Goal: Task Accomplishment & Management: Manage account settings

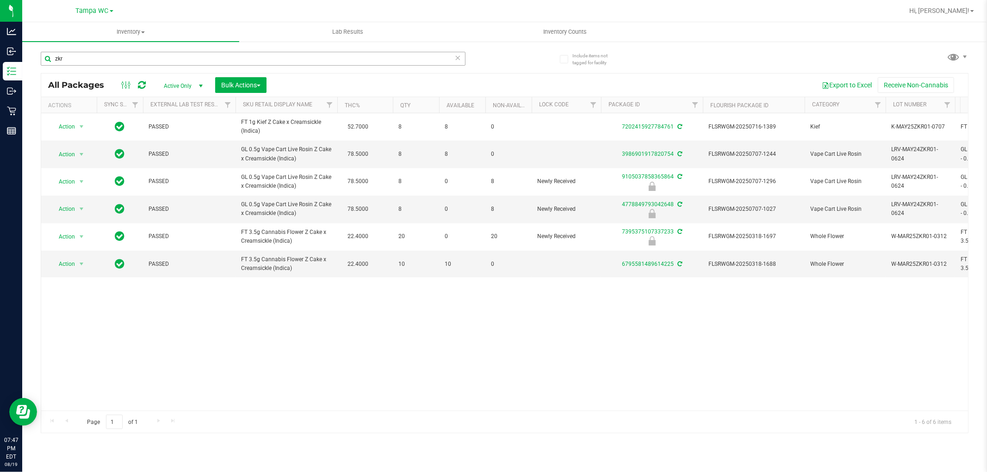
click at [128, 64] on div "zkr" at bounding box center [253, 62] width 425 height 21
click at [128, 61] on input "zkr" at bounding box center [253, 59] width 425 height 14
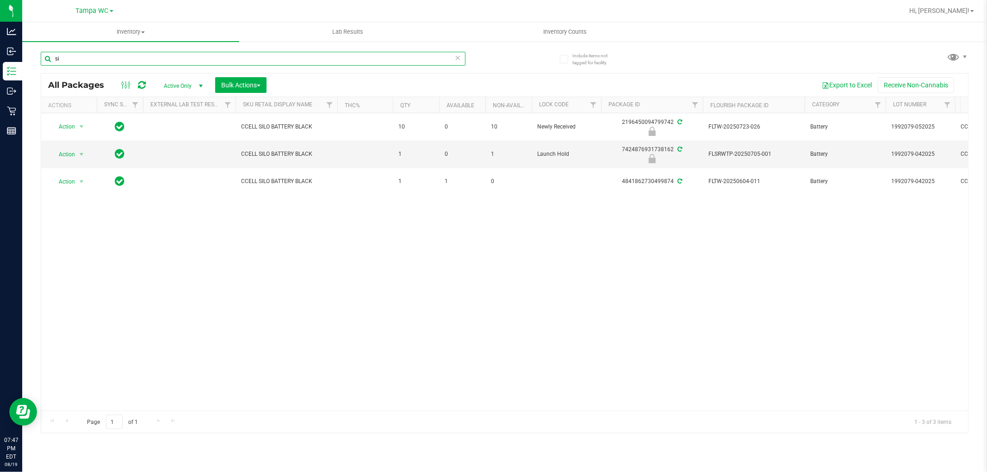
type input "s"
type input "a"
type input "g"
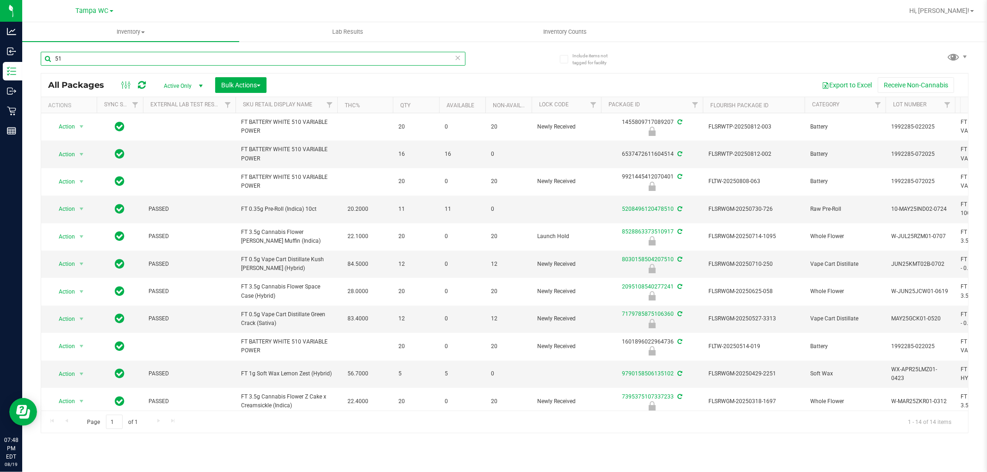
type input "5"
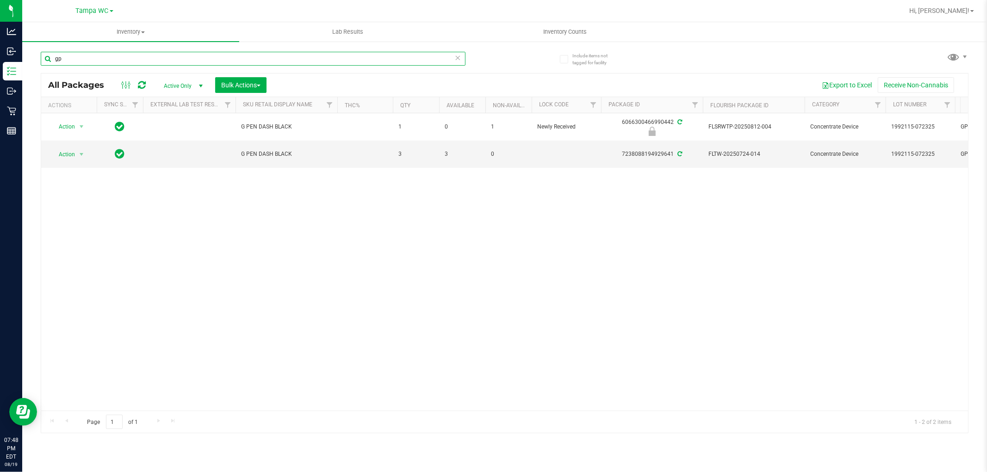
type input "g"
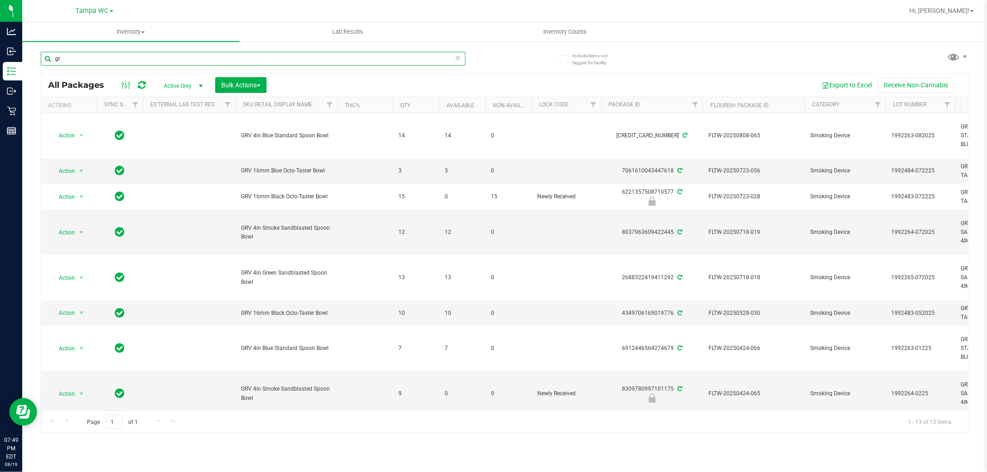
type input "g"
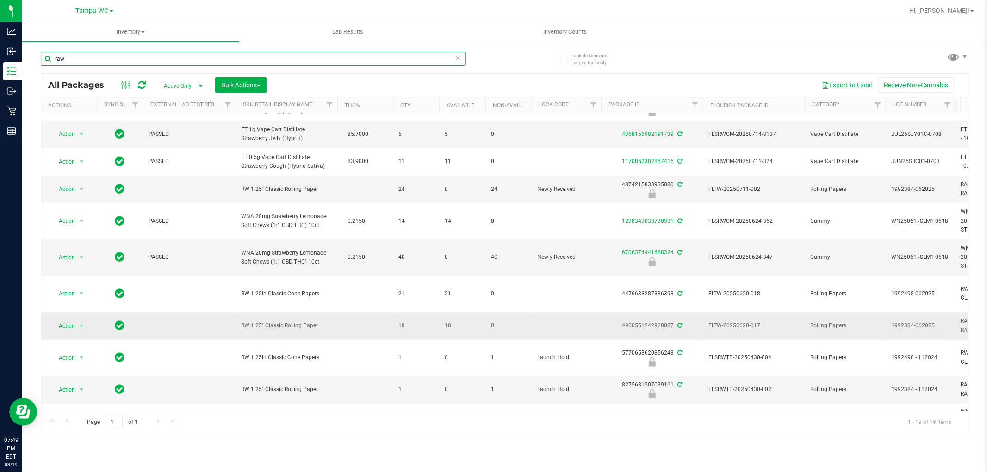
scroll to position [154, 0]
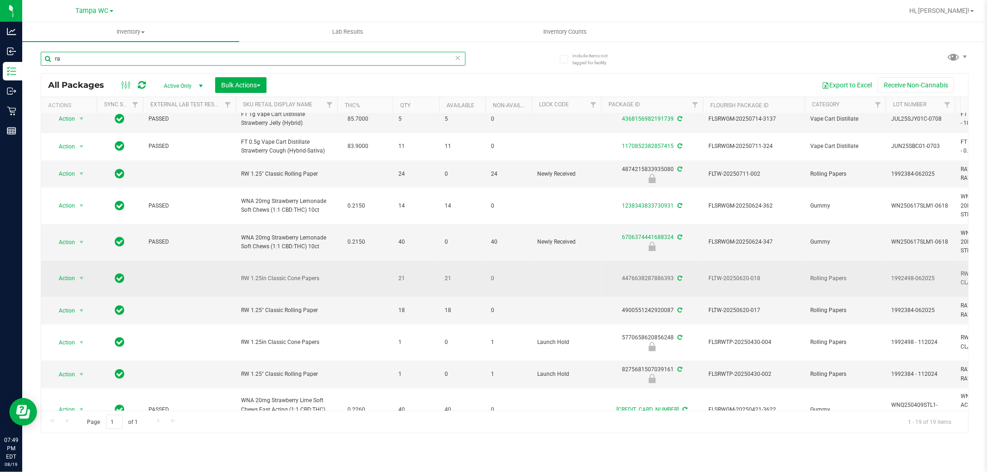
type input "r"
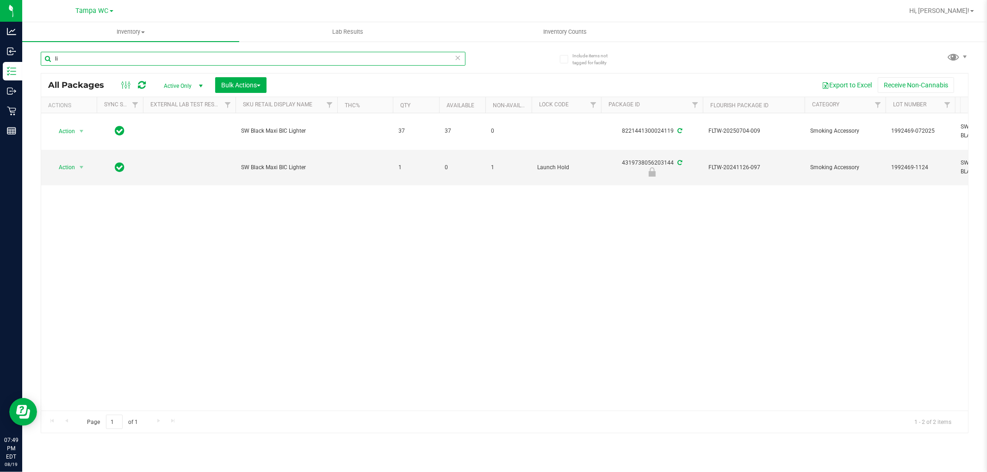
type input "l"
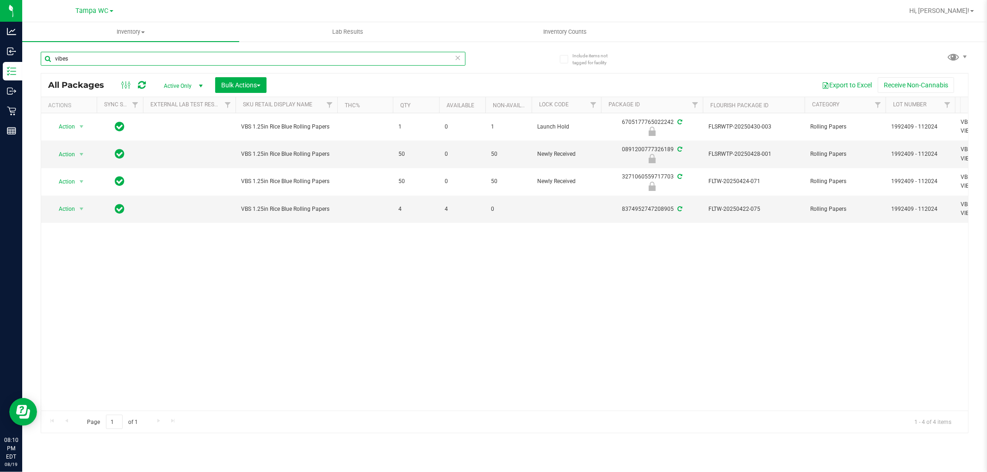
type input "vibes"
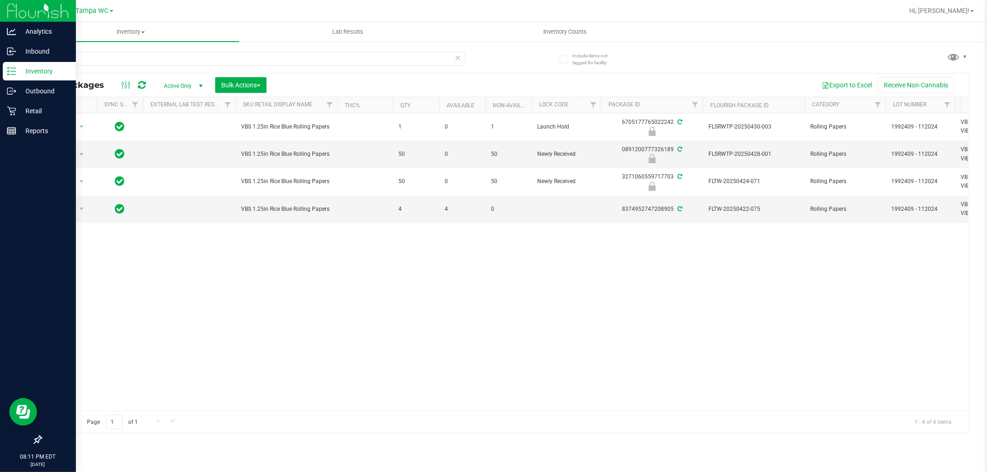
click at [47, 75] on p "Inventory" at bounding box center [44, 71] width 56 height 11
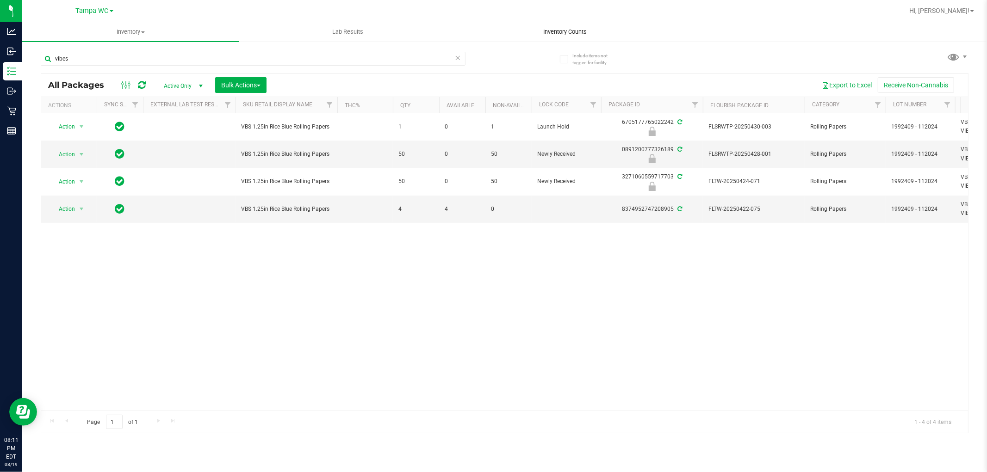
click at [546, 34] on span "Inventory Counts" at bounding box center [565, 32] width 68 height 8
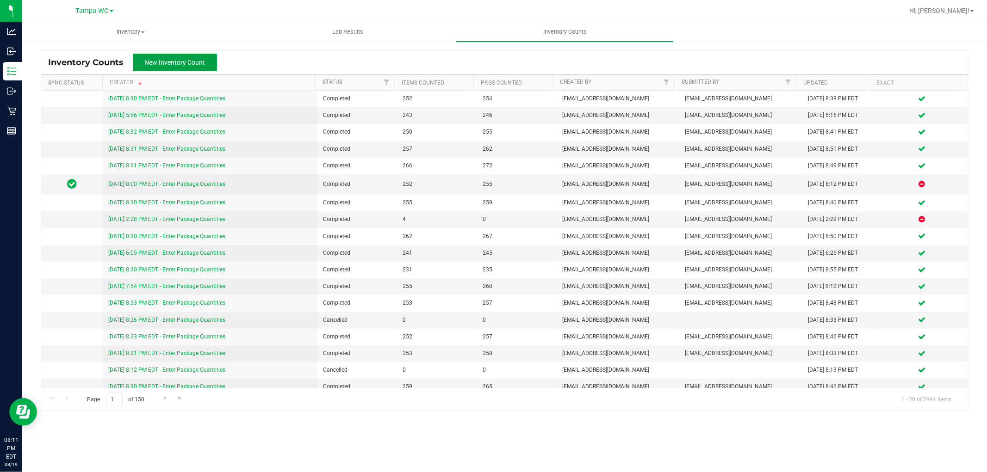
click at [182, 68] on button "New Inventory Count" at bounding box center [175, 63] width 84 height 18
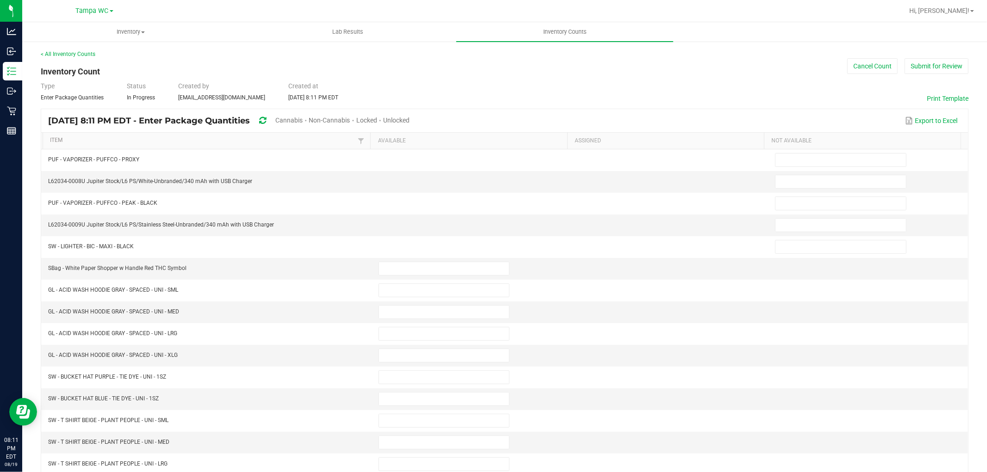
click at [409, 124] on div "Unlocked" at bounding box center [396, 120] width 26 height 17
click at [409, 120] on span "Unlocked" at bounding box center [396, 120] width 26 height 7
click at [275, 137] on link "Item" at bounding box center [202, 140] width 305 height 7
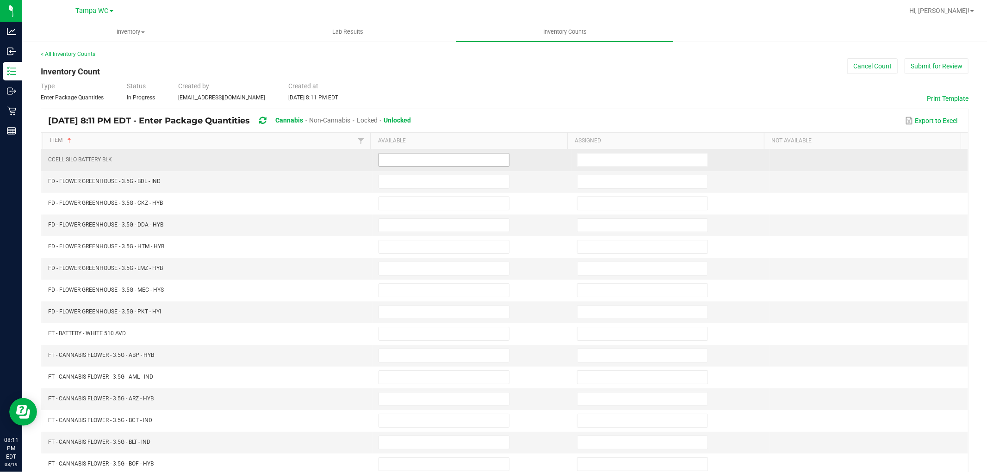
click at [402, 154] on input at bounding box center [444, 160] width 130 height 13
type input "1"
type input "9"
type input "16"
type input "5"
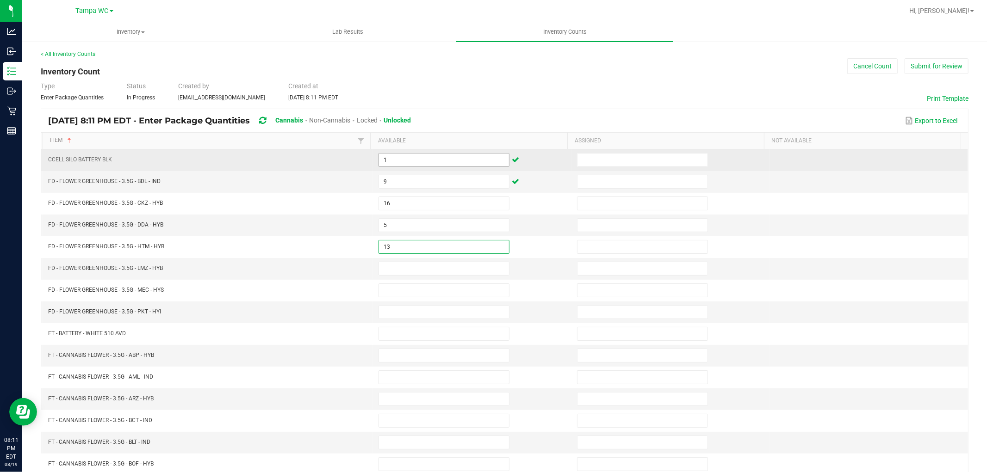
type input "13"
type input "8"
type input "9"
type input "2"
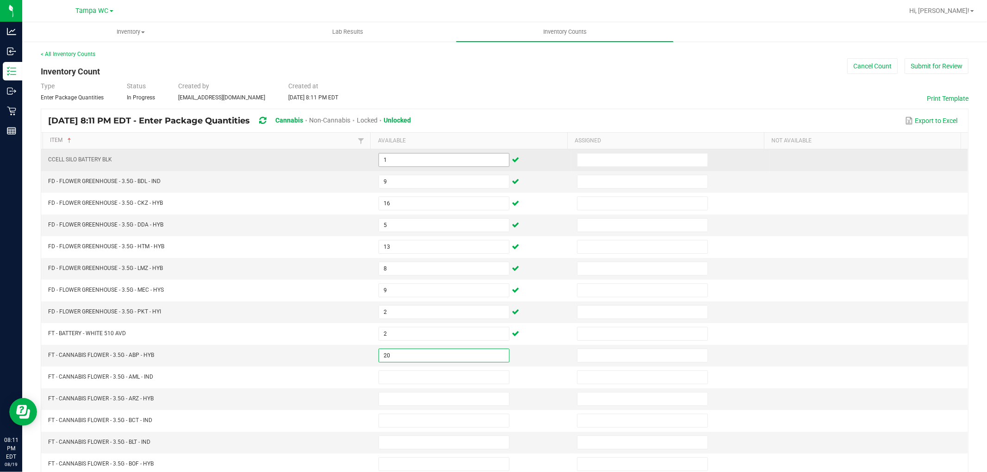
type input "20"
type input "2"
type input "4"
type input "16"
type input "10"
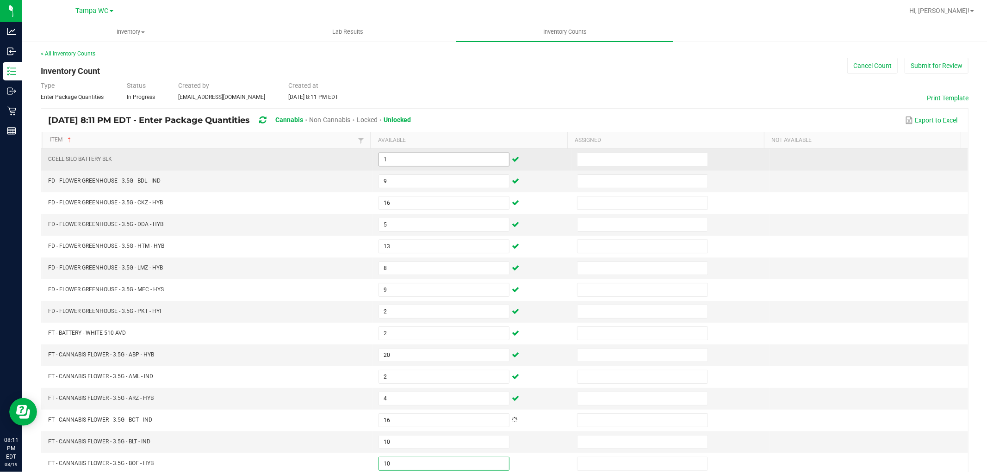
type input "10"
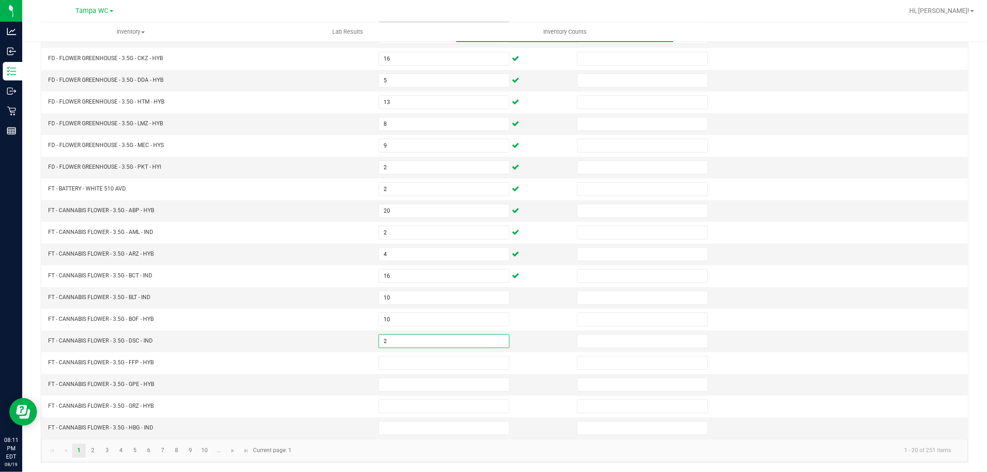
type input "2"
type input "16"
type input "8"
type input "20"
type input "11"
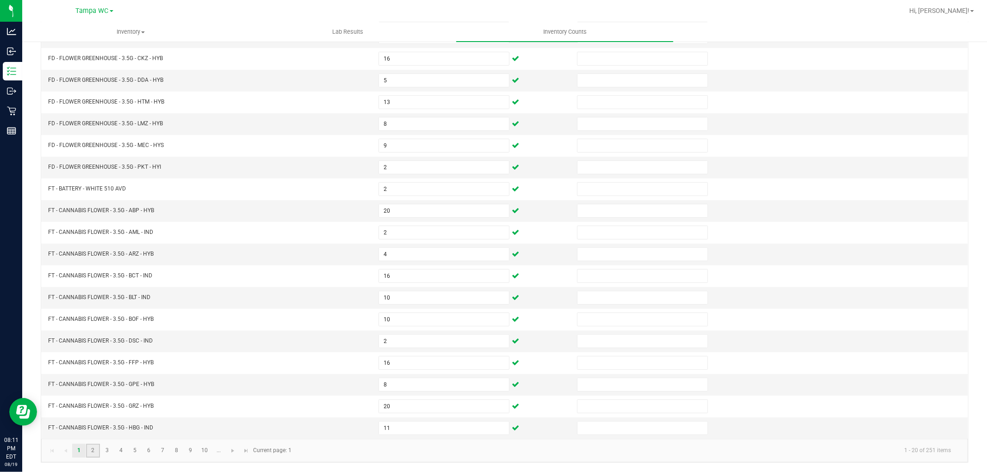
click at [91, 452] on link "2" at bounding box center [92, 451] width 13 height 14
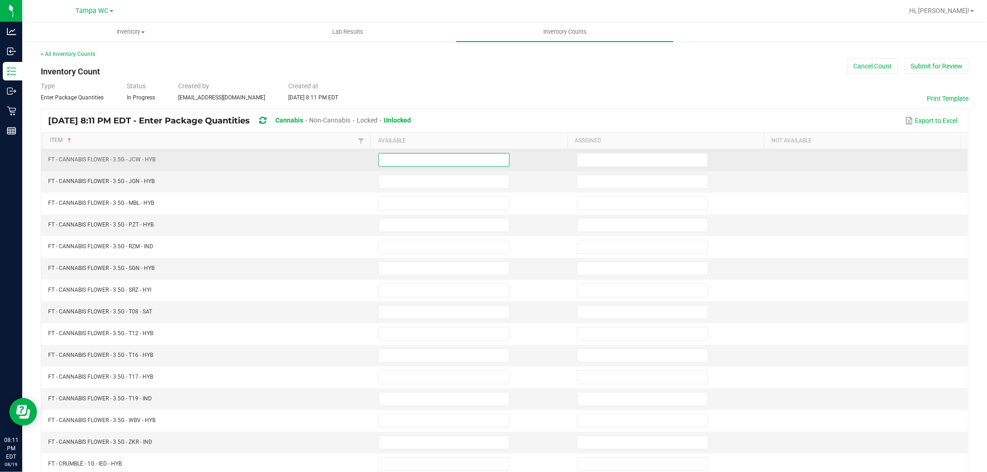
click at [406, 159] on input at bounding box center [444, 160] width 130 height 13
click at [406, 159] on input "1" at bounding box center [444, 160] width 130 height 13
type input "12"
type input "6"
type input "13"
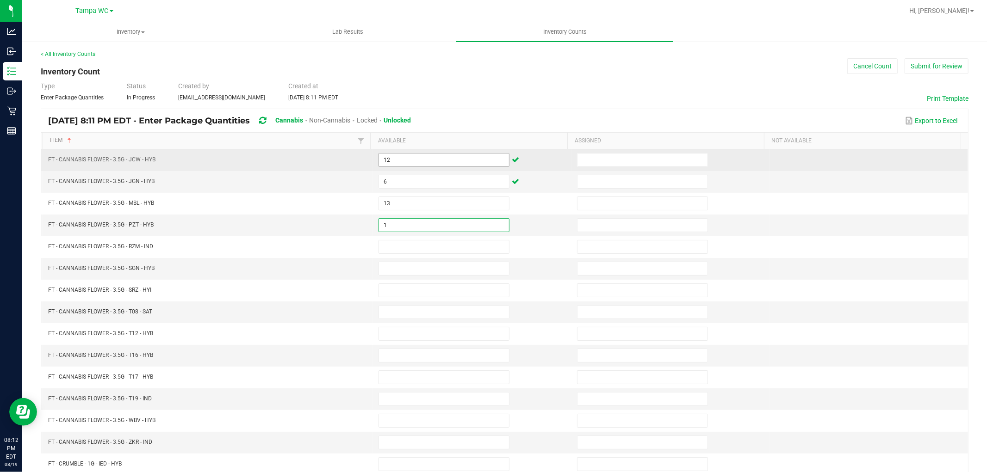
type input "1"
type input "17"
type input "14"
type input "2"
type input "18"
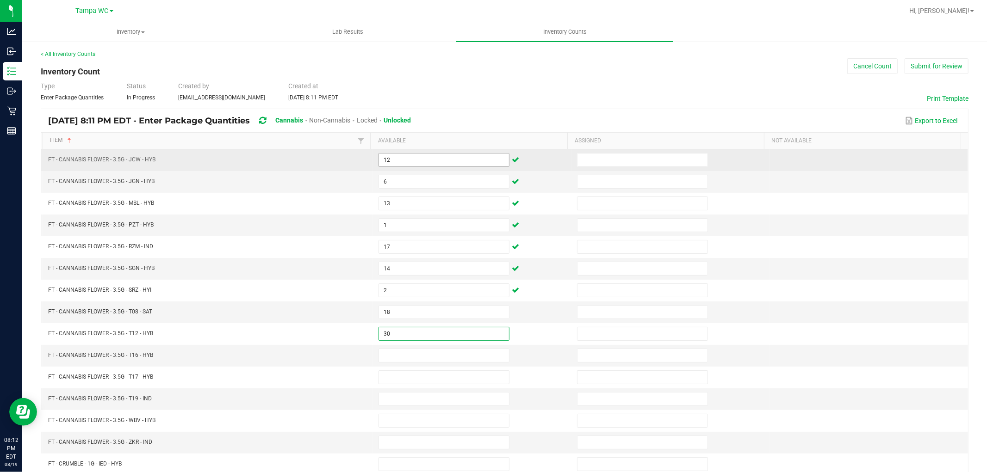
type input "30"
type input "10"
type input "3"
type input "14"
type input "16"
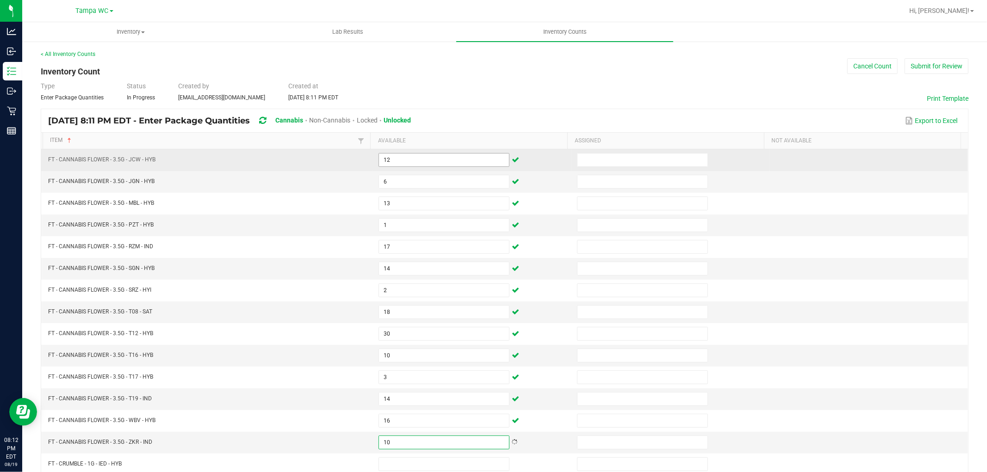
type input "10"
type input "7"
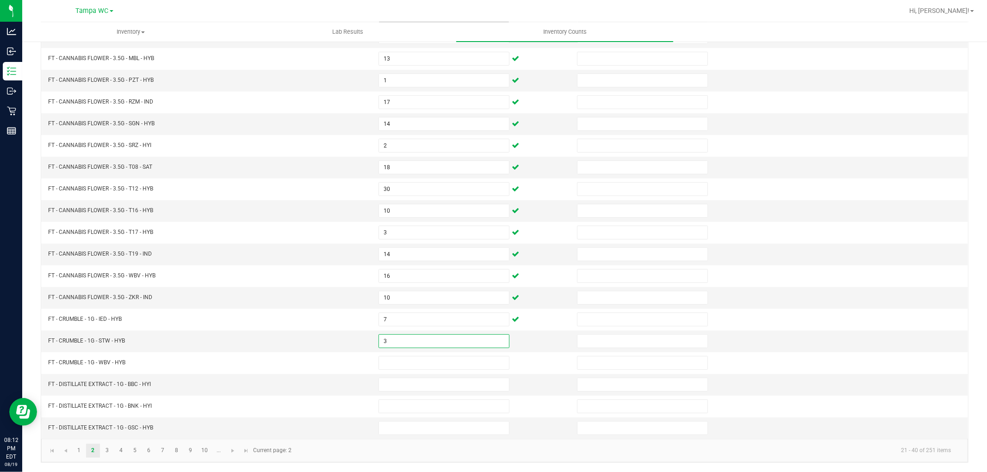
type input "3"
type input "8"
type input "5"
type input "1"
type input "3"
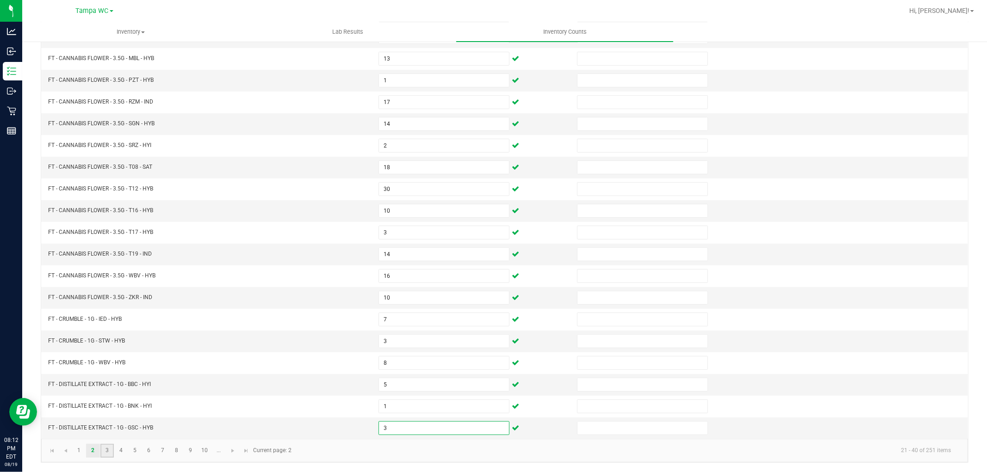
click at [111, 449] on link "3" at bounding box center [106, 451] width 13 height 14
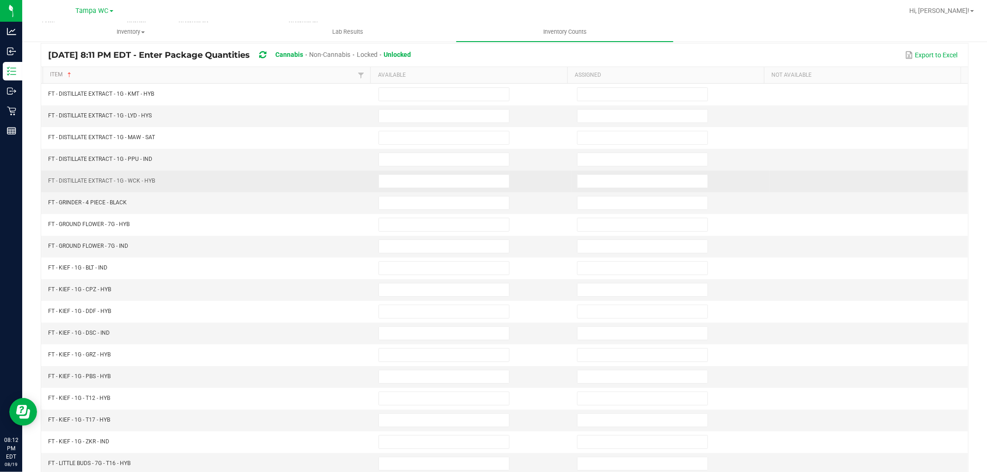
scroll to position [0, 0]
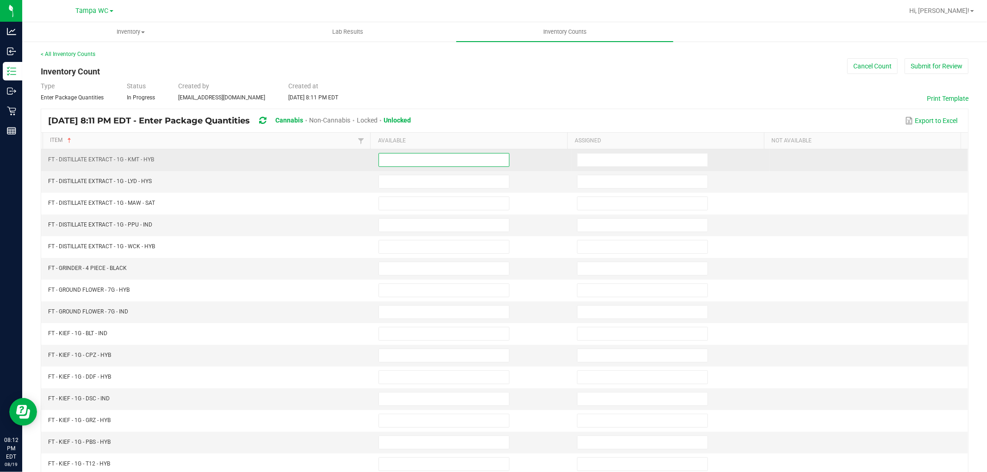
click at [401, 162] on input at bounding box center [444, 160] width 130 height 13
type input "4"
type input "5"
type input "8"
type input "11"
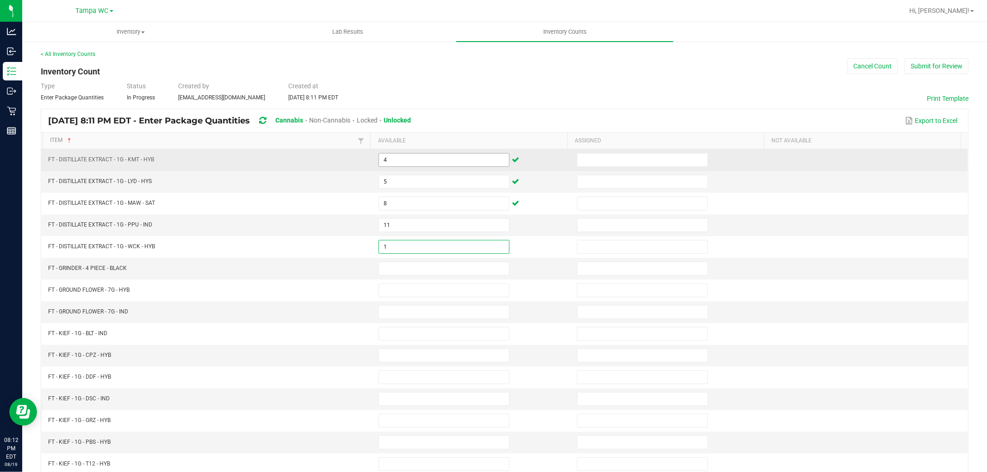
type input "1"
type input "3"
type input "4"
type input "7"
type input "5"
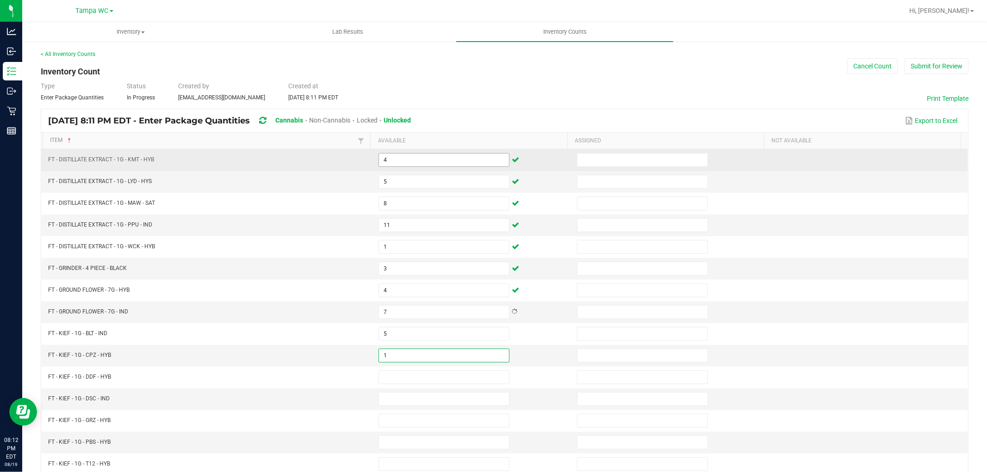
type input "1"
type input "3"
type input "7"
type input "8"
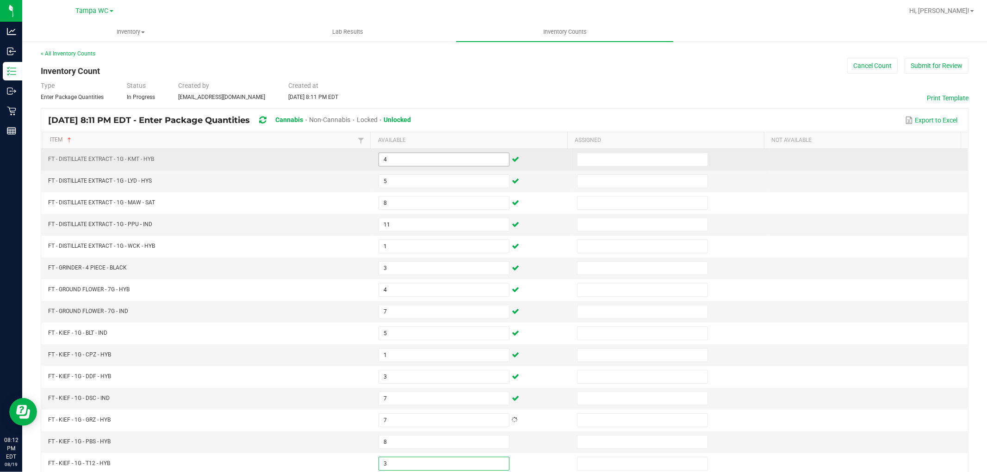
type input "3"
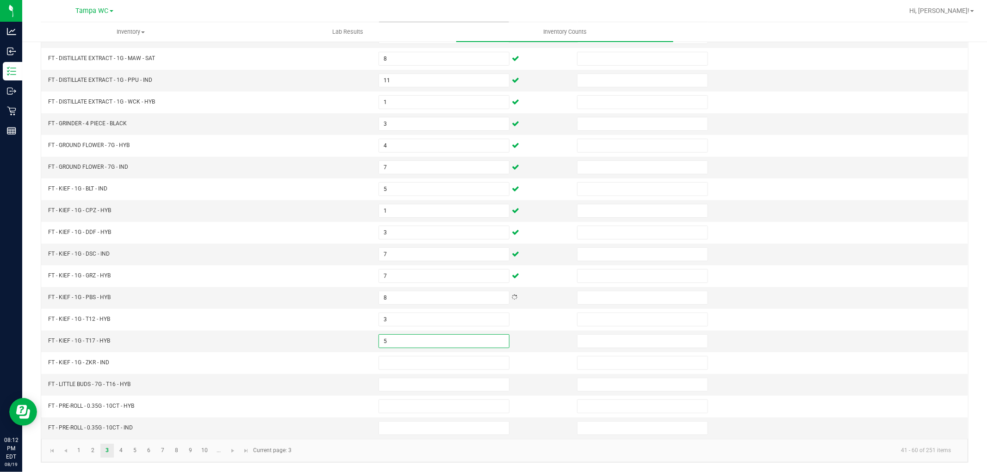
type input "5"
type input "8"
type input "3"
type input "19"
type input "11"
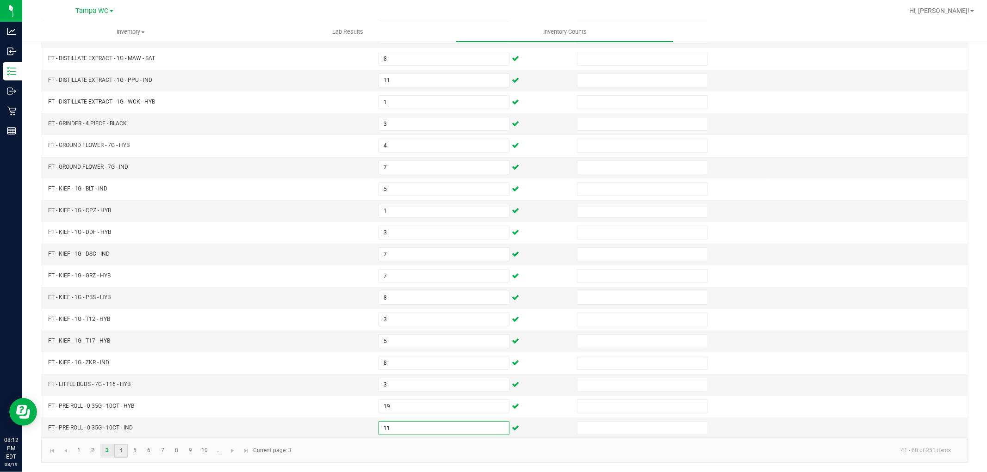
click at [120, 451] on link "4" at bounding box center [120, 451] width 13 height 14
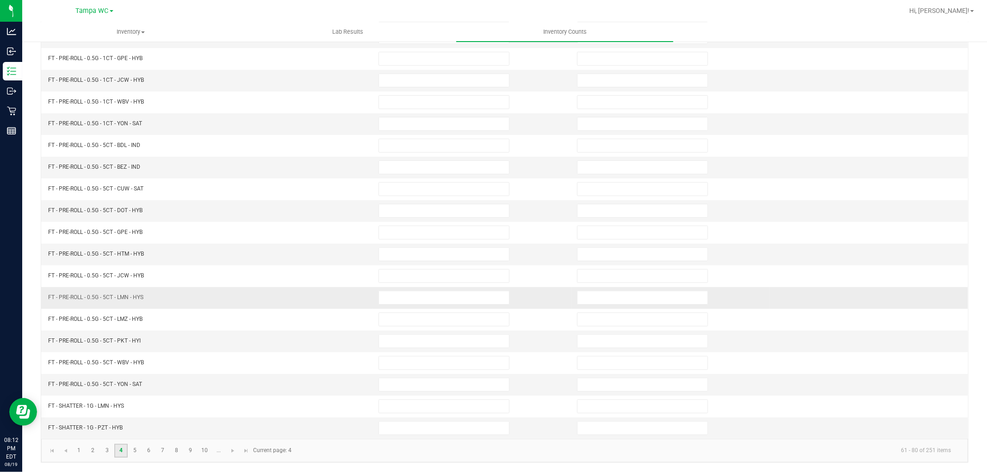
scroll to position [0, 0]
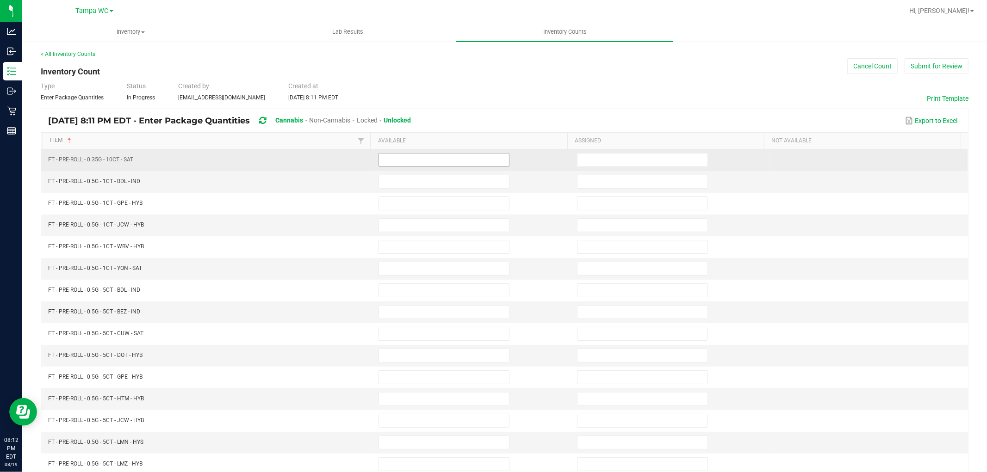
click at [383, 159] on input at bounding box center [444, 160] width 130 height 13
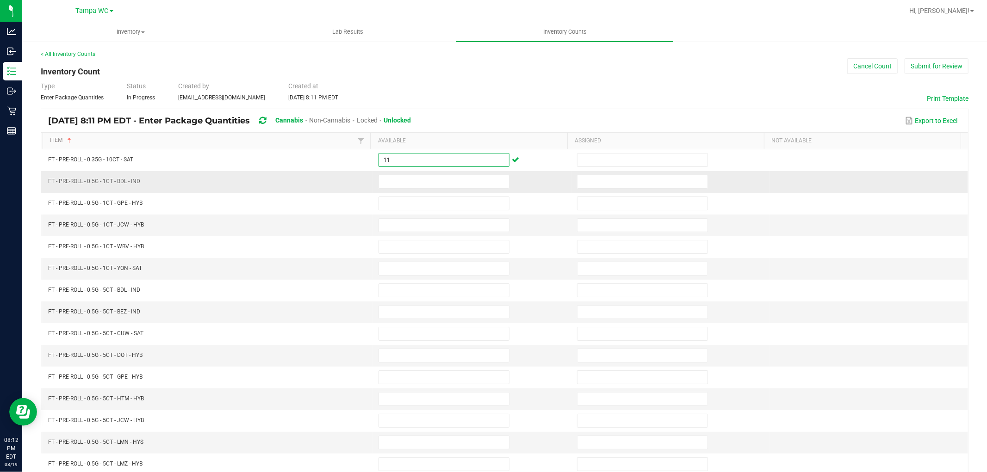
type input "11"
type input "23"
type input "18"
type input "4"
type input "11"
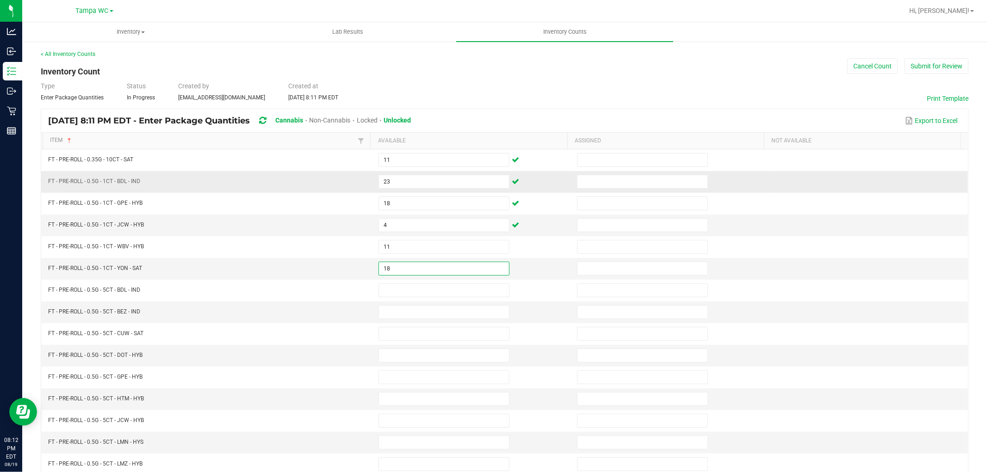
type input "18"
type input "11"
type input "9"
type input "10"
type input "5"
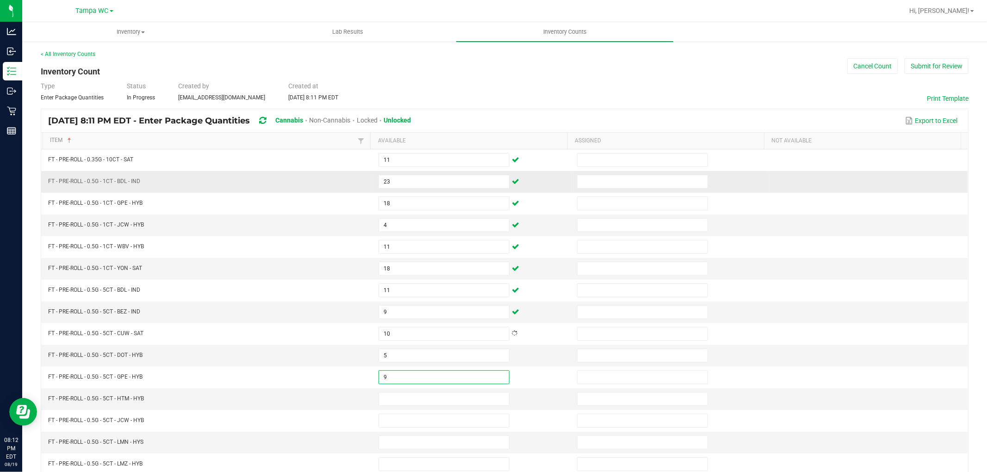
type input "9"
type input "0"
type input "1"
type input "8"
type input "3"
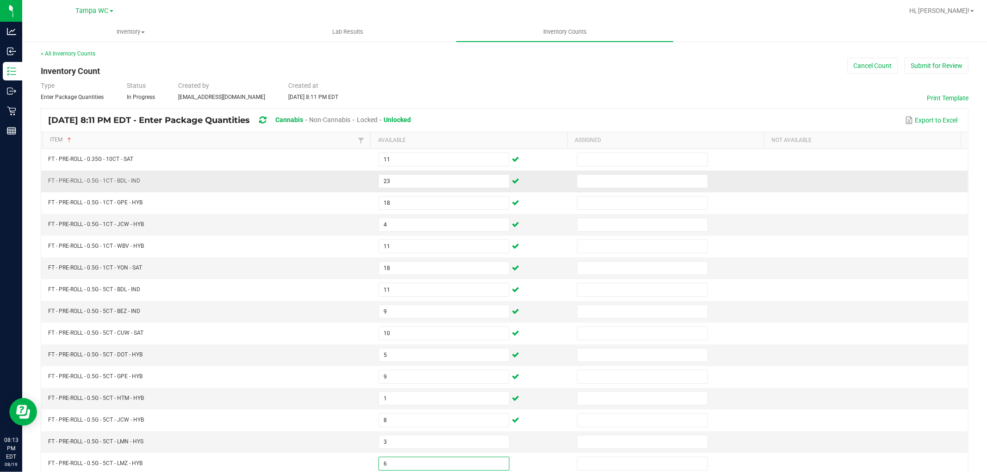
type input "6"
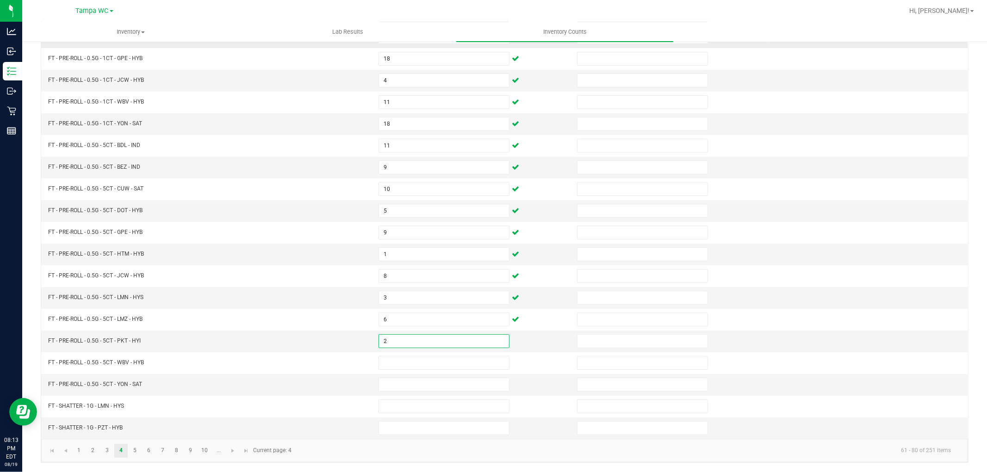
type input "2"
type input "6"
type input "11"
type input "4"
type input "6"
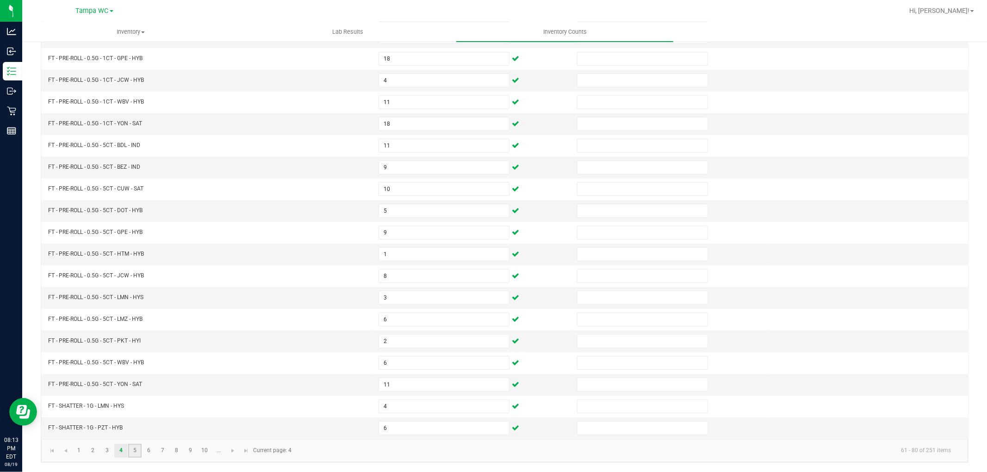
click at [131, 455] on link "5" at bounding box center [134, 451] width 13 height 14
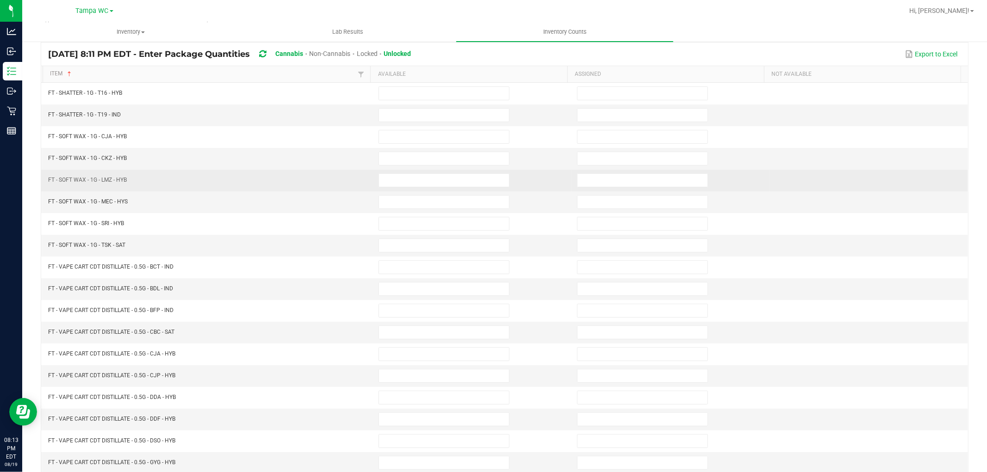
scroll to position [0, 0]
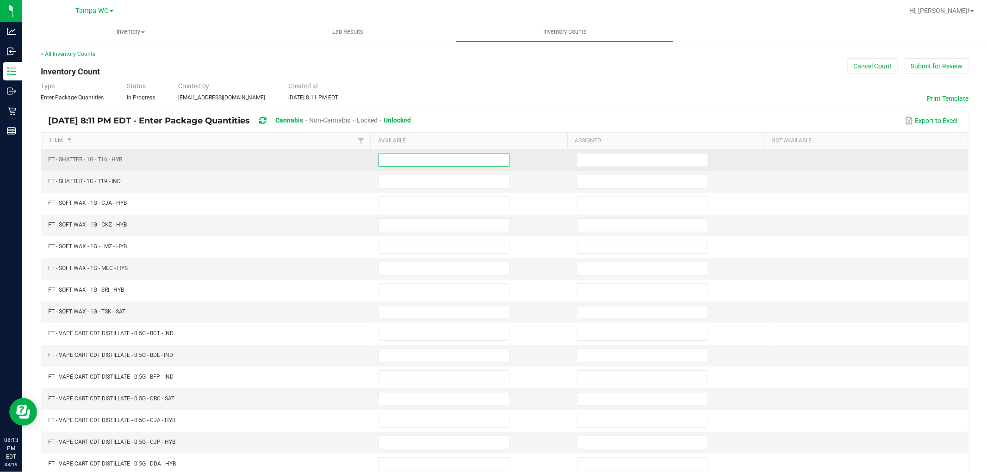
click at [433, 164] on input at bounding box center [444, 160] width 130 height 13
type input "2"
type input "8"
type input "2"
type input "8"
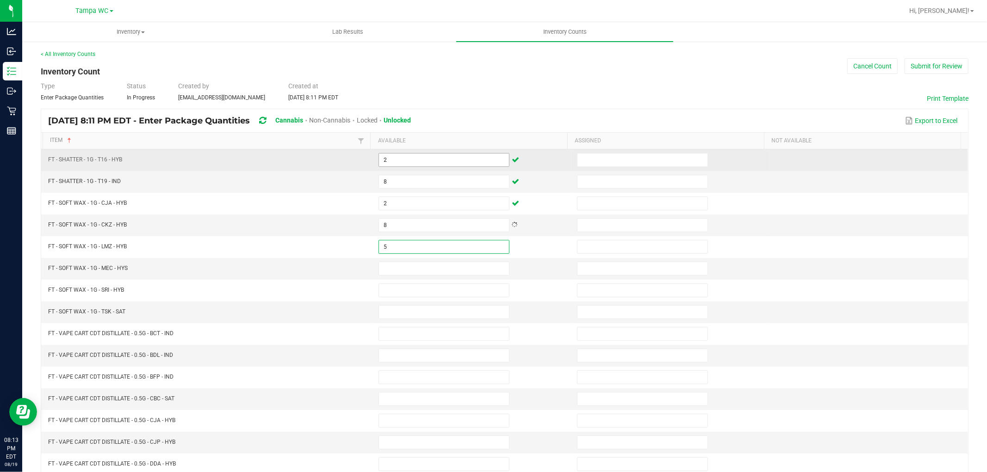
type input "5"
type input "1"
type input "4"
type input "6"
type input "4"
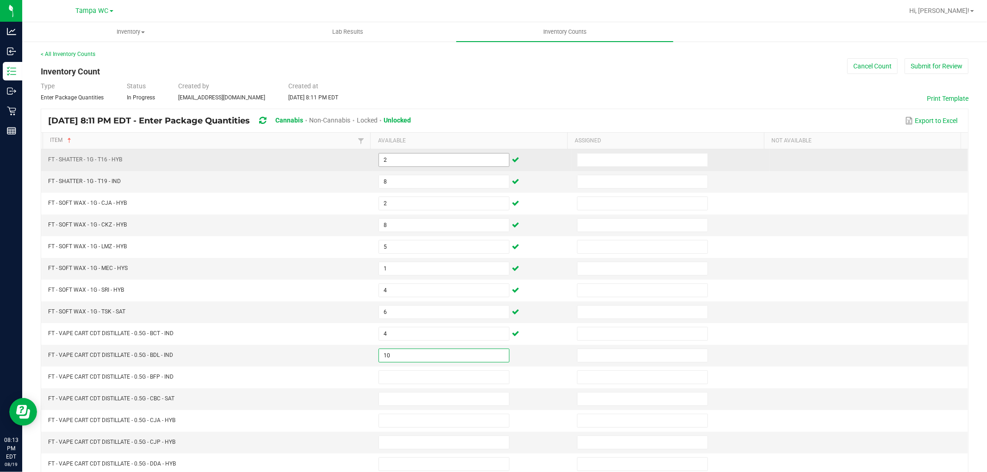
type input "10"
type input "2"
type input "9"
type input "1"
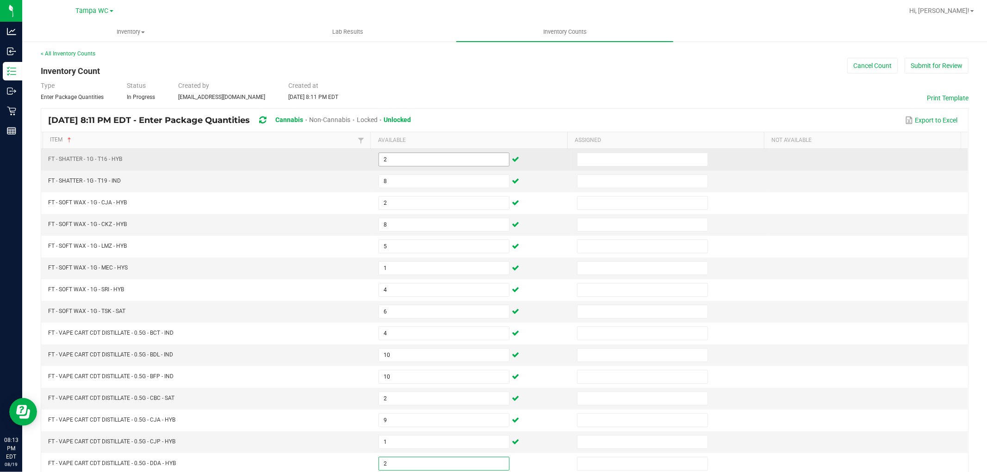
type input "2"
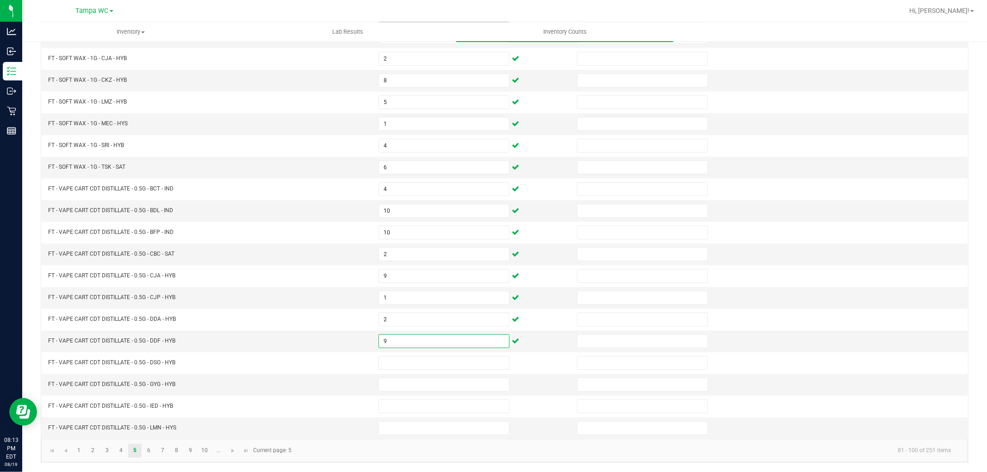
type input "9"
type input "10"
type input "8"
type input "1"
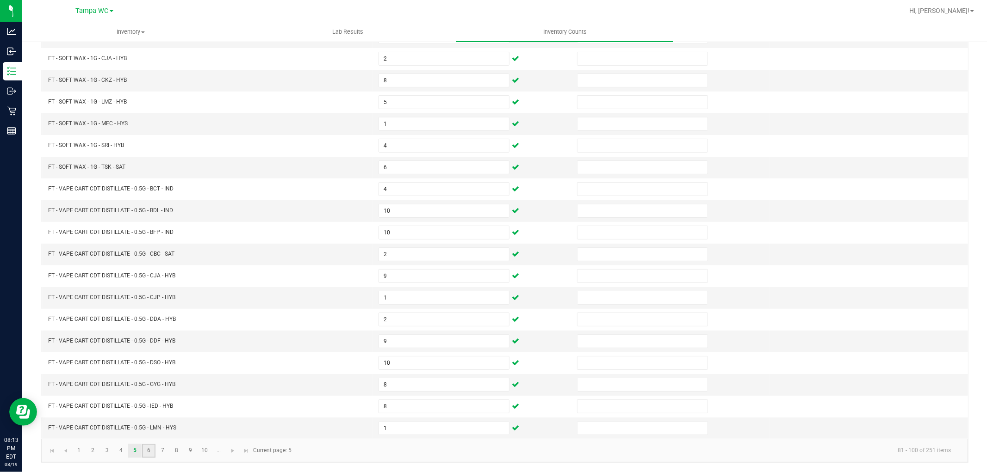
click at [151, 453] on link "6" at bounding box center [148, 451] width 13 height 14
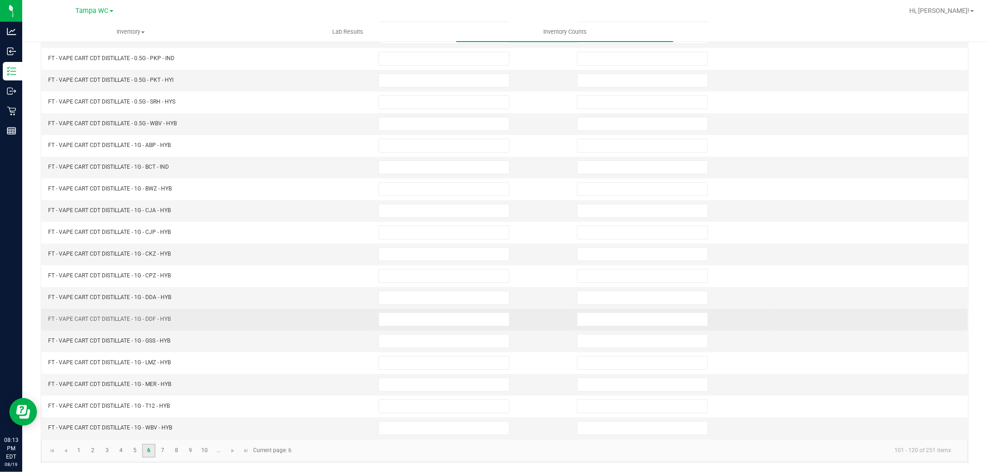
scroll to position [0, 0]
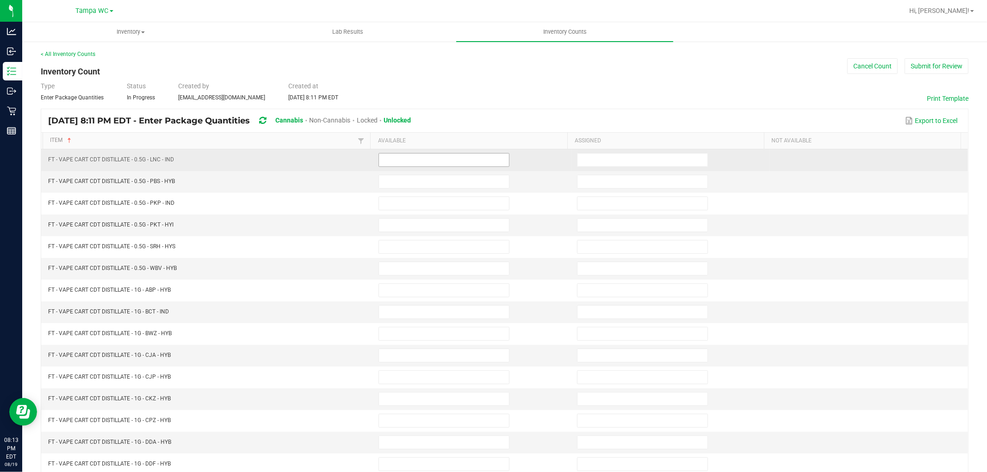
click at [400, 163] on input at bounding box center [444, 160] width 130 height 13
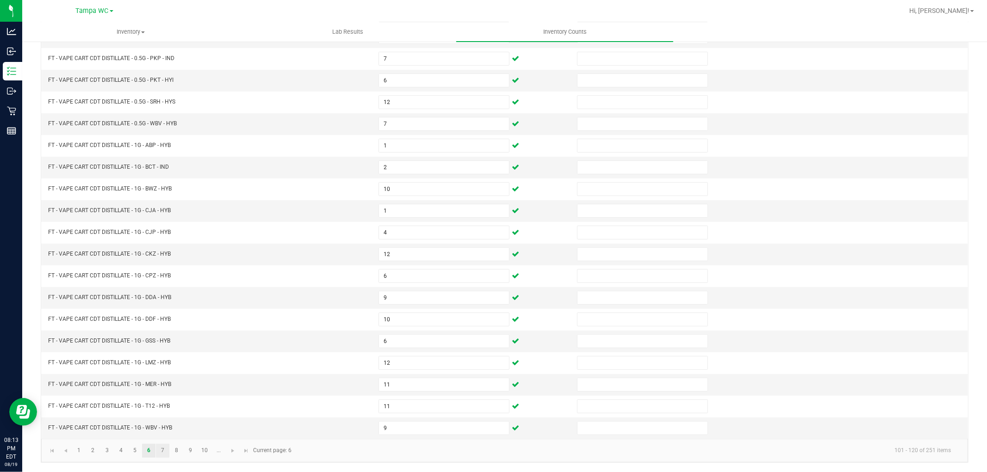
click at [165, 444] on link "7" at bounding box center [162, 451] width 13 height 14
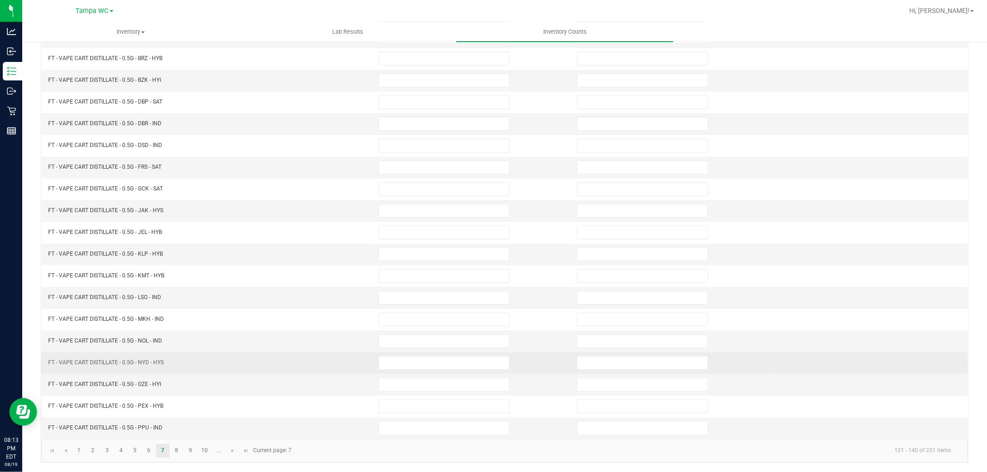
scroll to position [0, 0]
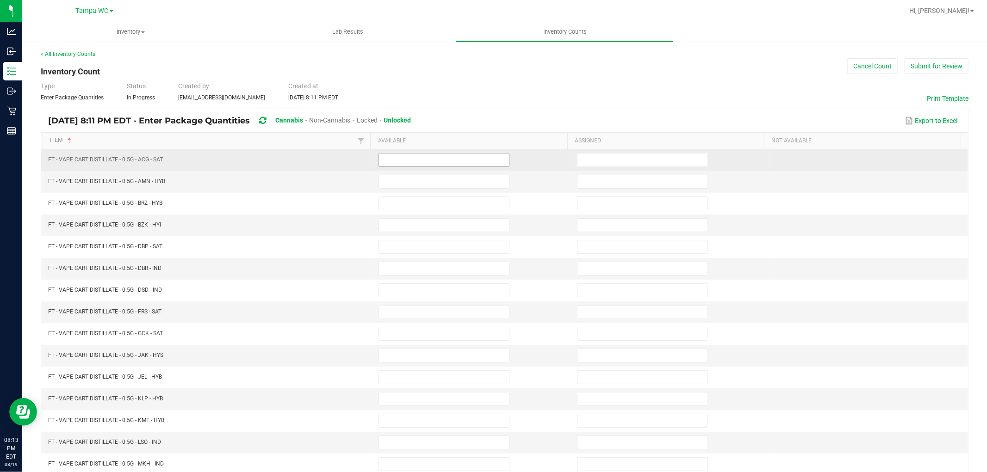
click at [419, 163] on input at bounding box center [444, 160] width 130 height 13
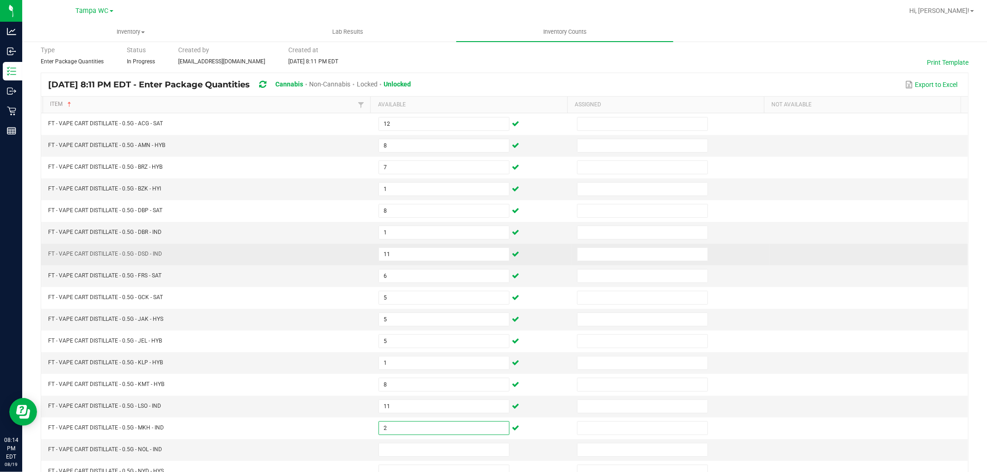
scroll to position [103, 0]
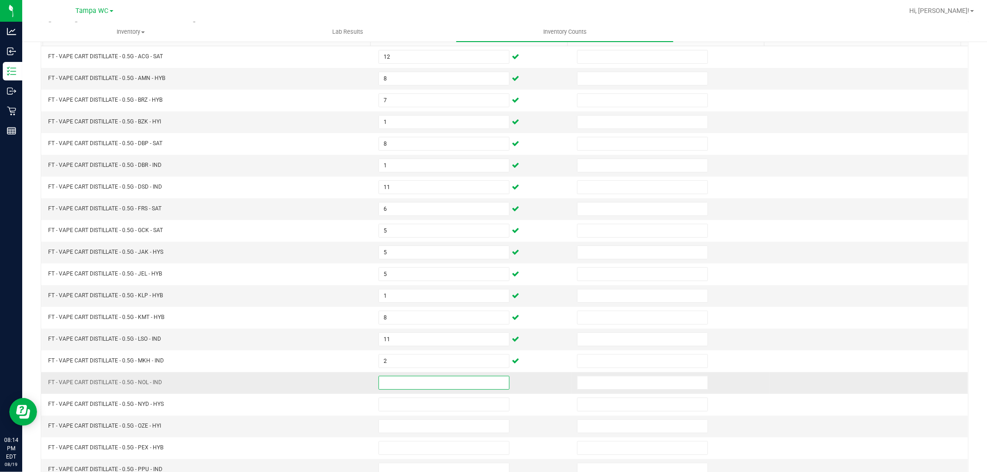
click at [393, 380] on input at bounding box center [444, 383] width 130 height 13
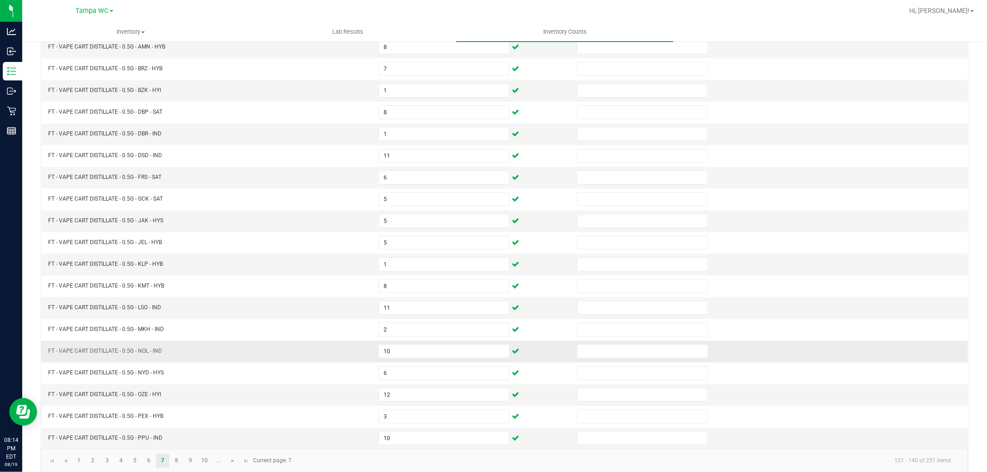
scroll to position [147, 0]
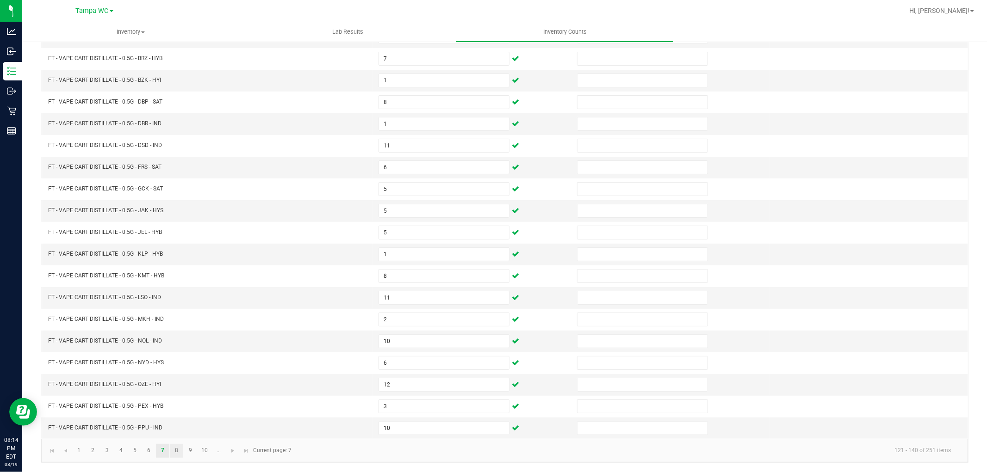
click at [180, 446] on link "8" at bounding box center [176, 451] width 13 height 14
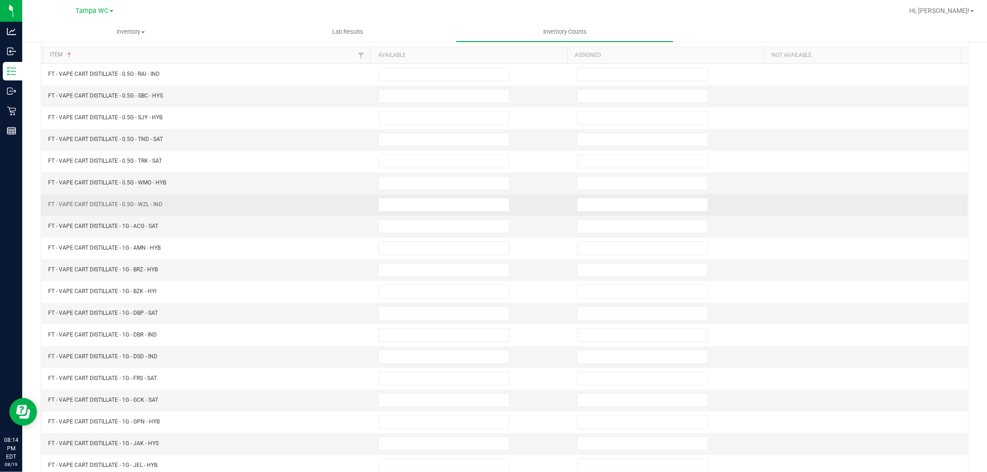
scroll to position [0, 0]
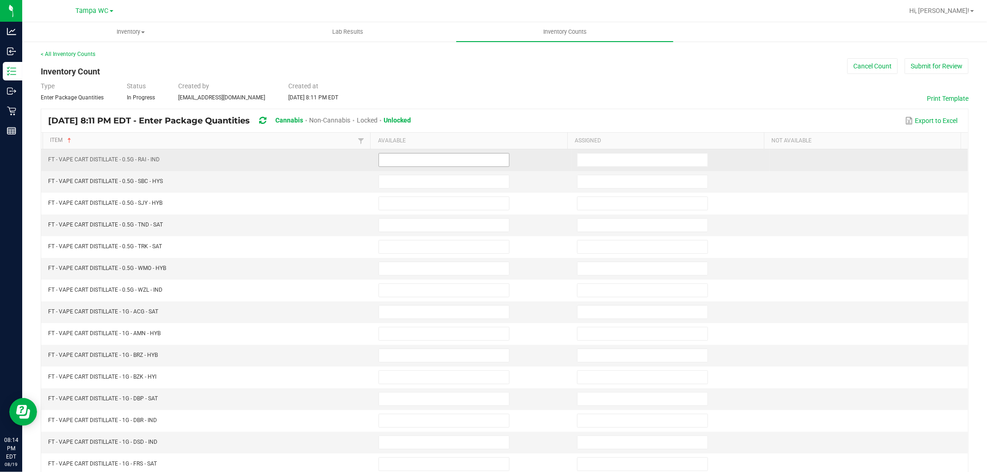
click at [418, 161] on input at bounding box center [444, 160] width 130 height 13
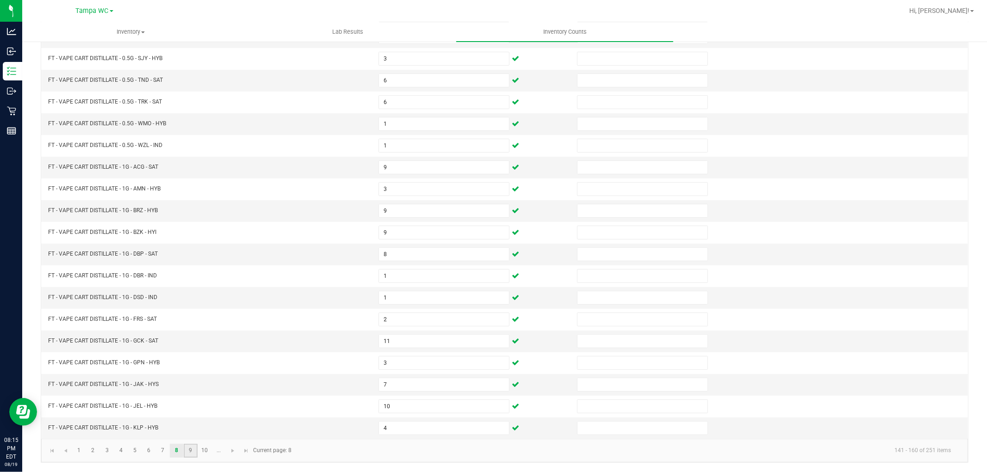
click at [192, 447] on link "9" at bounding box center [190, 451] width 13 height 14
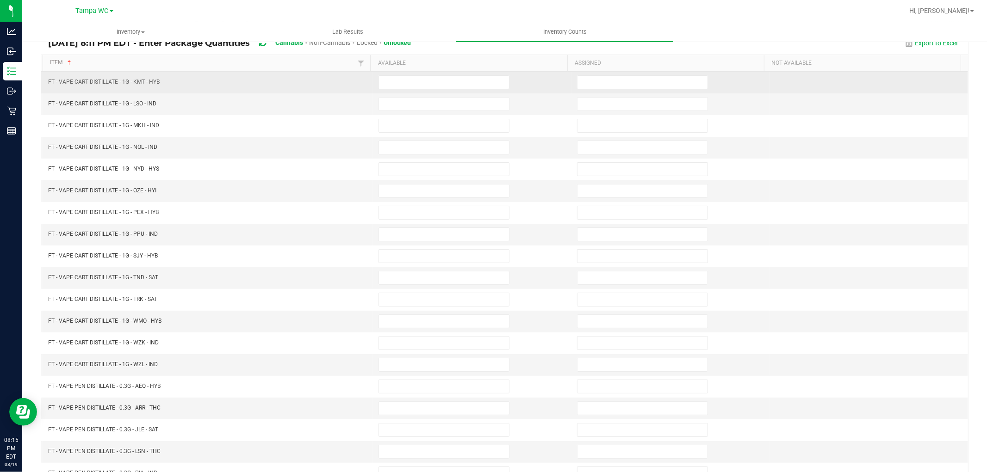
scroll to position [0, 0]
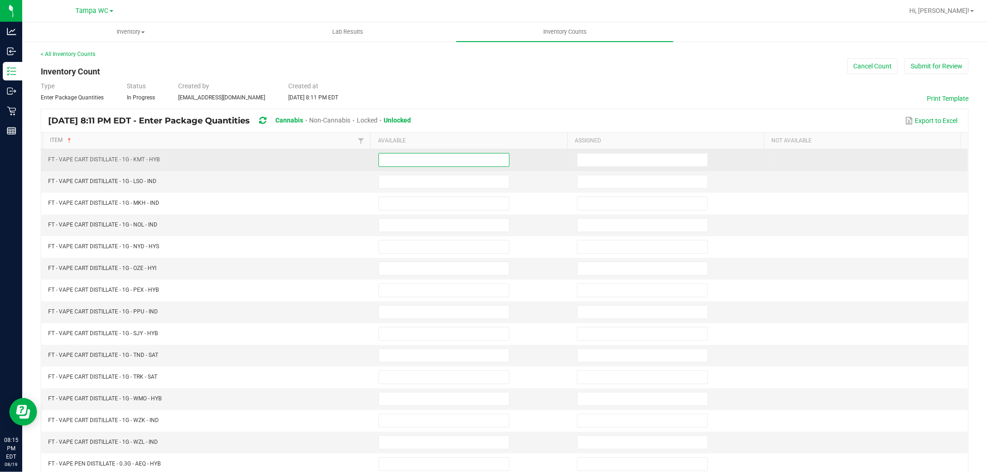
click at [406, 164] on input at bounding box center [444, 160] width 130 height 13
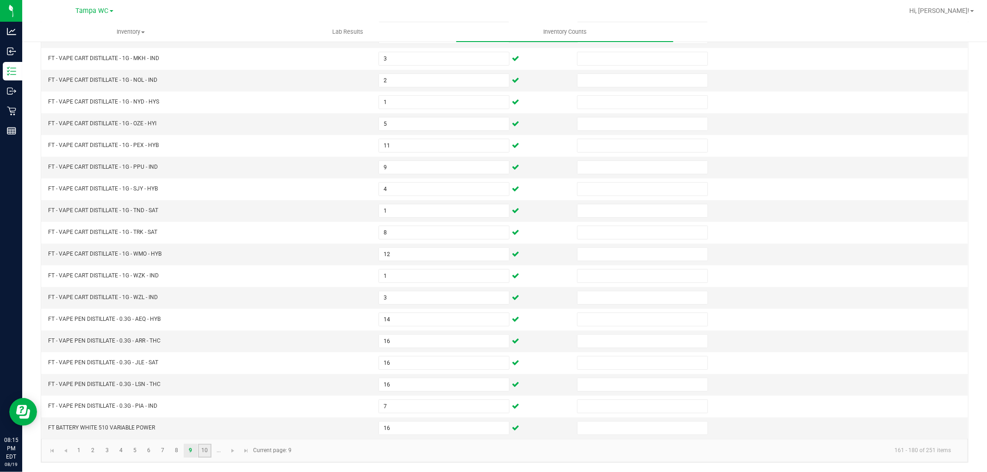
click at [206, 449] on link "10" at bounding box center [204, 451] width 13 height 14
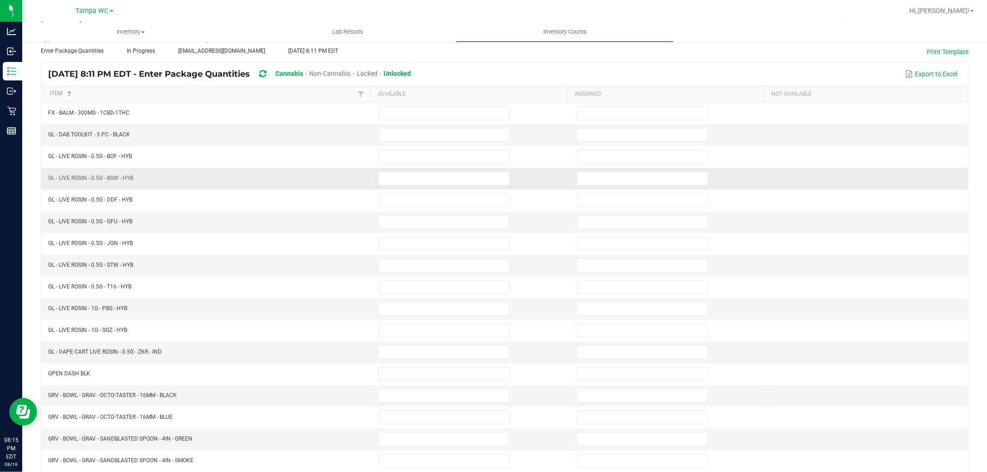
scroll to position [0, 0]
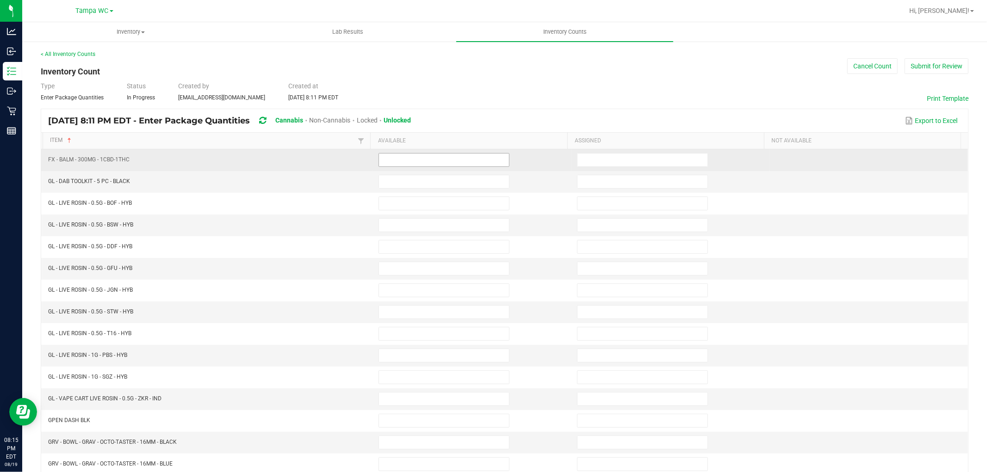
click at [402, 163] on input at bounding box center [444, 160] width 130 height 13
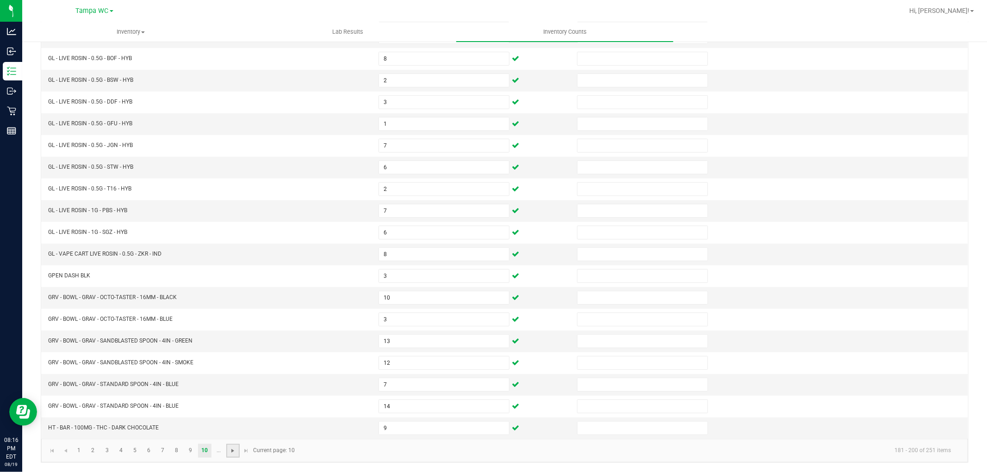
click at [229, 450] on span "Go to the next page" at bounding box center [232, 450] width 7 height 7
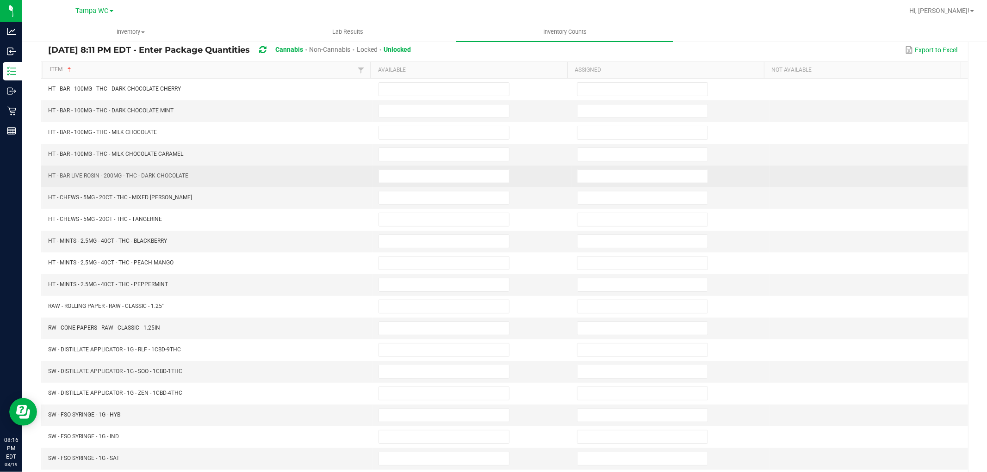
scroll to position [0, 0]
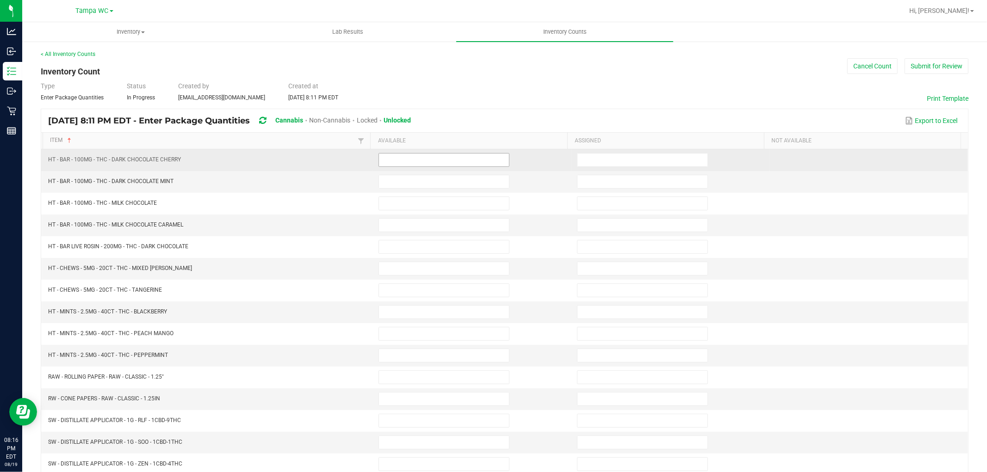
click at [396, 163] on input at bounding box center [444, 160] width 130 height 13
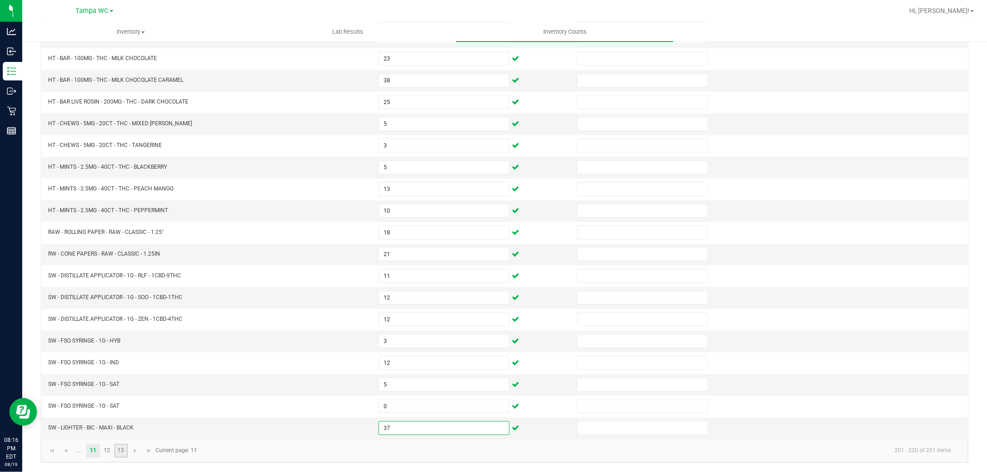
click at [114, 451] on link "13" at bounding box center [120, 451] width 13 height 14
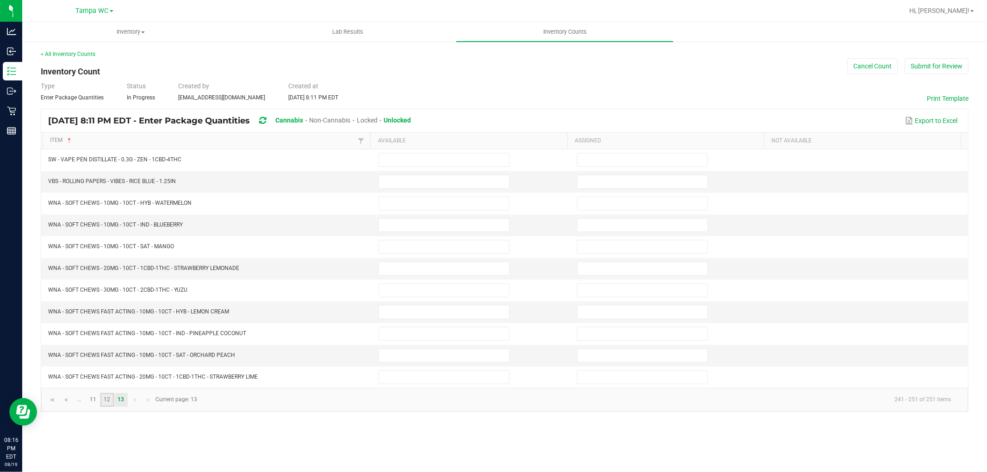
click at [104, 400] on link "12" at bounding box center [106, 400] width 13 height 14
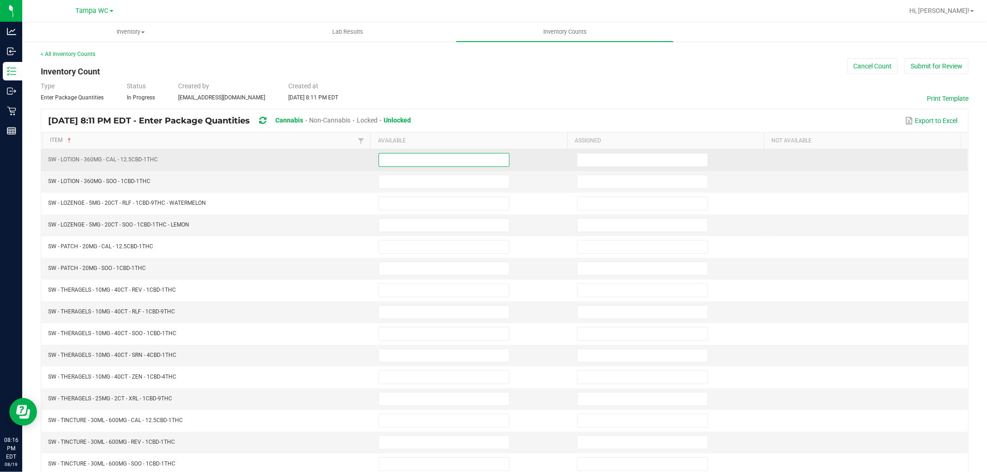
click at [402, 159] on input at bounding box center [444, 160] width 130 height 13
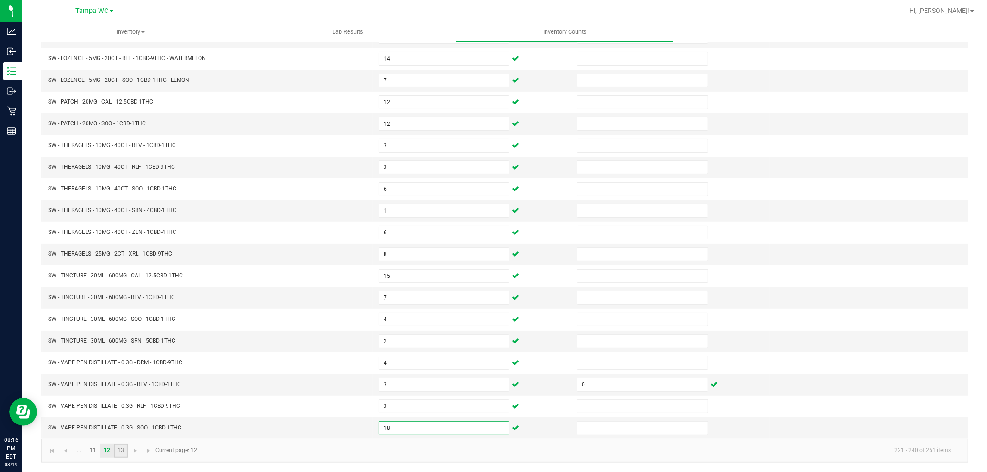
drag, startPoint x: 121, startPoint y: 452, endPoint x: 128, endPoint y: 450, distance: 7.2
click at [121, 452] on link "13" at bounding box center [120, 451] width 13 height 14
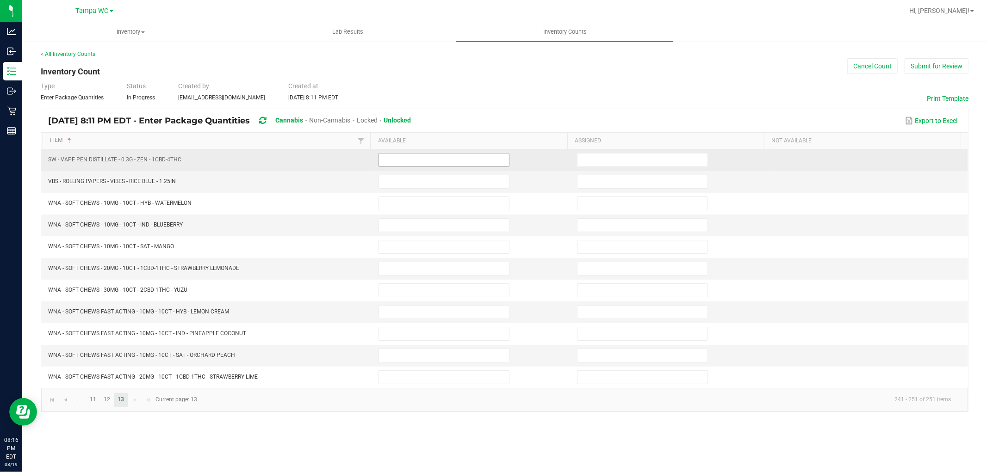
click at [418, 161] on input at bounding box center [444, 160] width 130 height 13
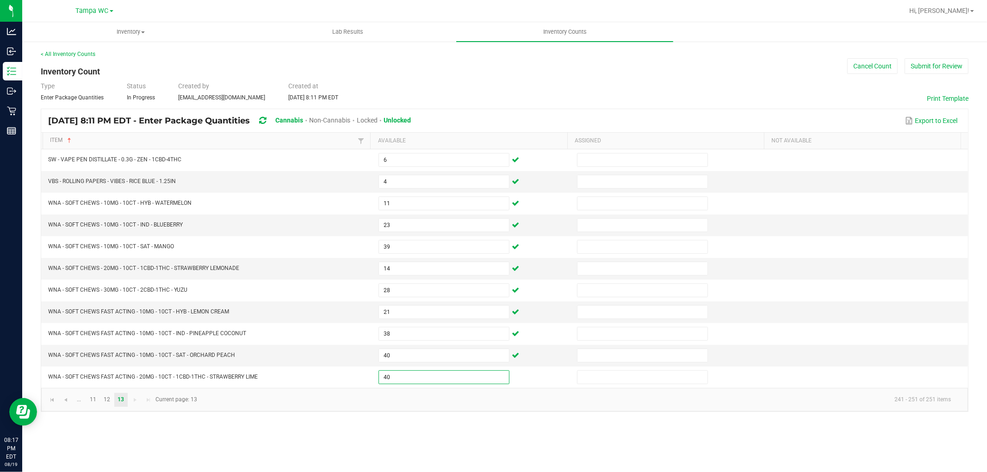
click at [528, 427] on div "Inventory All packages All inventory Waste log Create inventory Lab Results Inv…" at bounding box center [504, 247] width 965 height 450
click at [910, 61] on button "Submit for Review" at bounding box center [936, 66] width 64 height 16
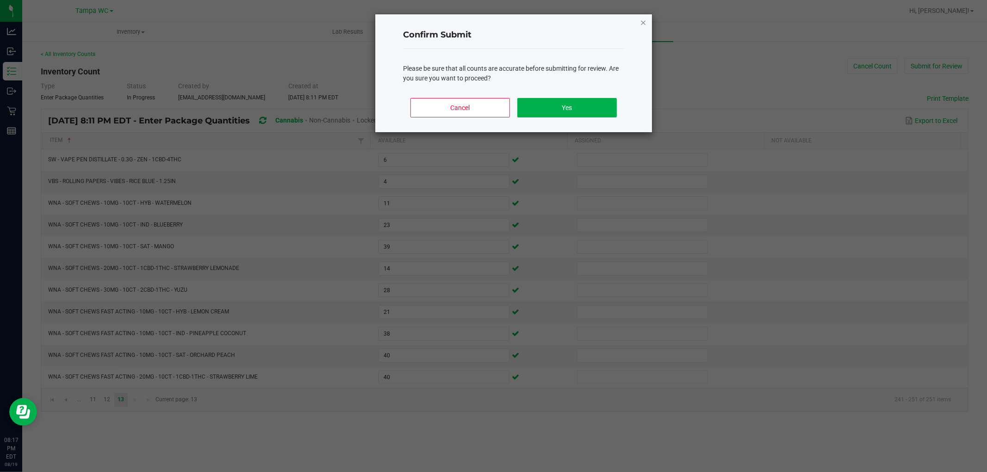
click at [641, 24] on icon "Close" at bounding box center [643, 22] width 6 height 11
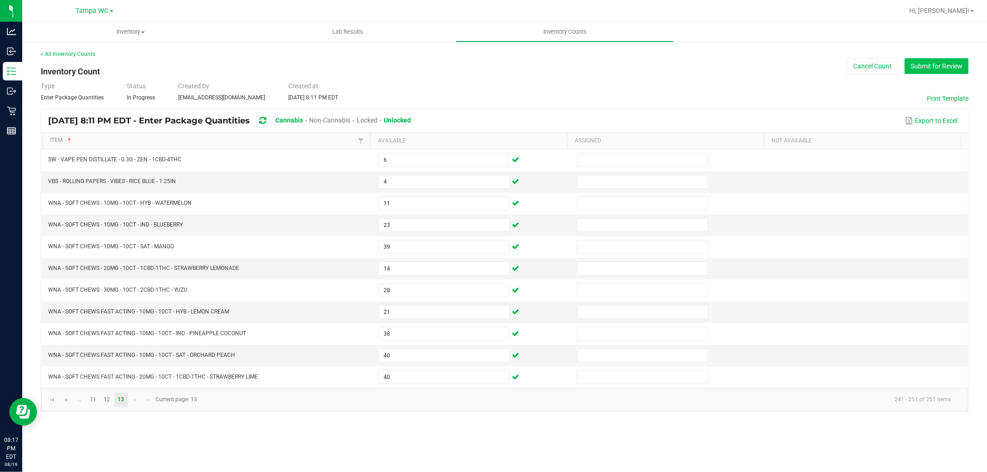
click at [931, 65] on button "Submit for Review" at bounding box center [936, 66] width 64 height 16
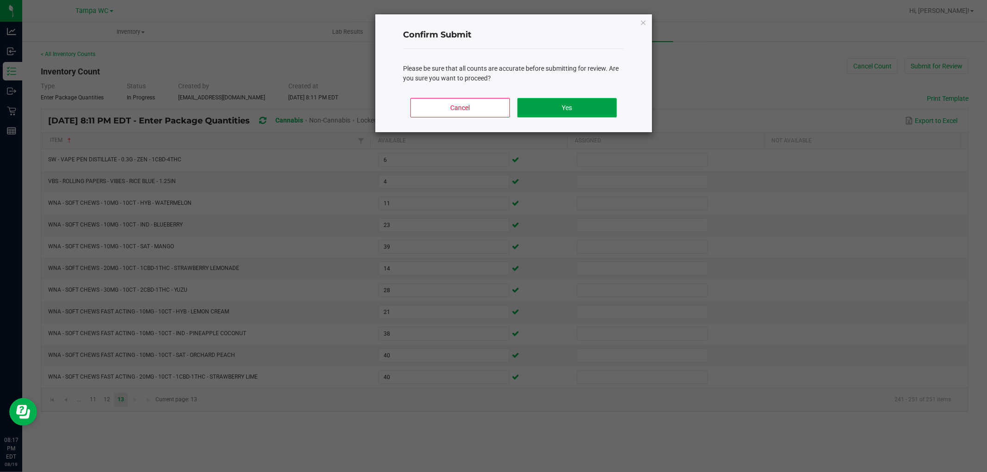
click at [566, 103] on button "Yes" at bounding box center [566, 107] width 99 height 19
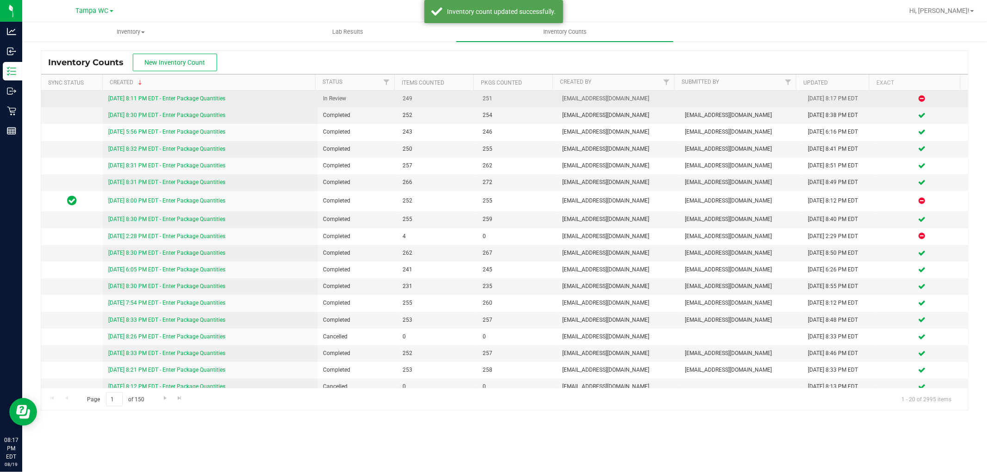
click at [185, 99] on link "[DATE] 8:11 PM EDT - Enter Package Quantities" at bounding box center [166, 98] width 117 height 6
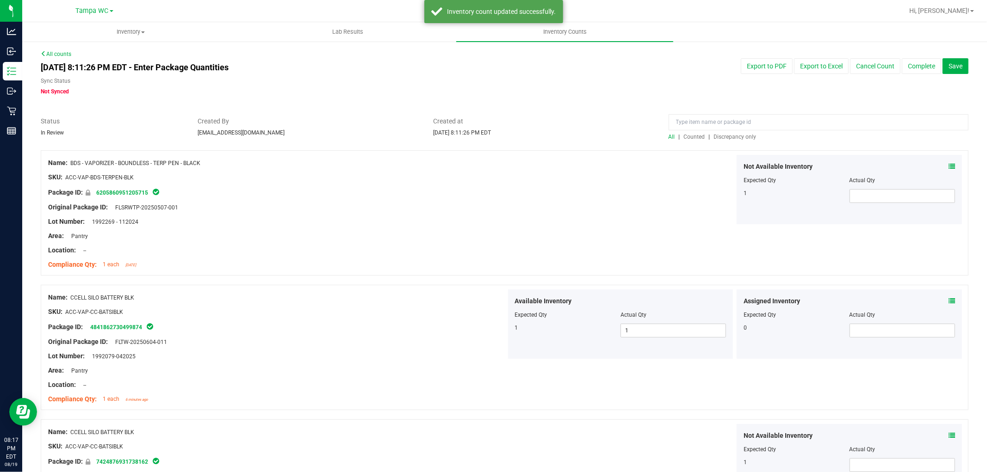
click at [718, 136] on span "Discrepancy only" at bounding box center [735, 137] width 43 height 6
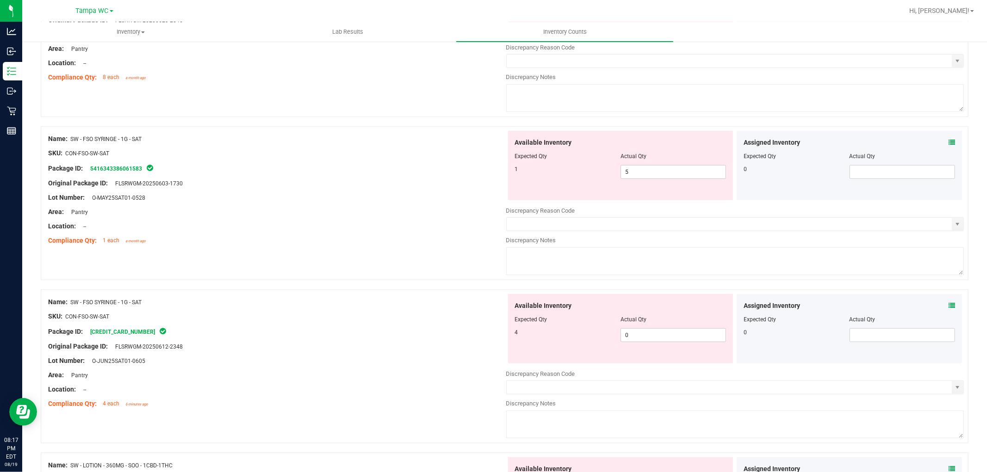
scroll to position [856, 0]
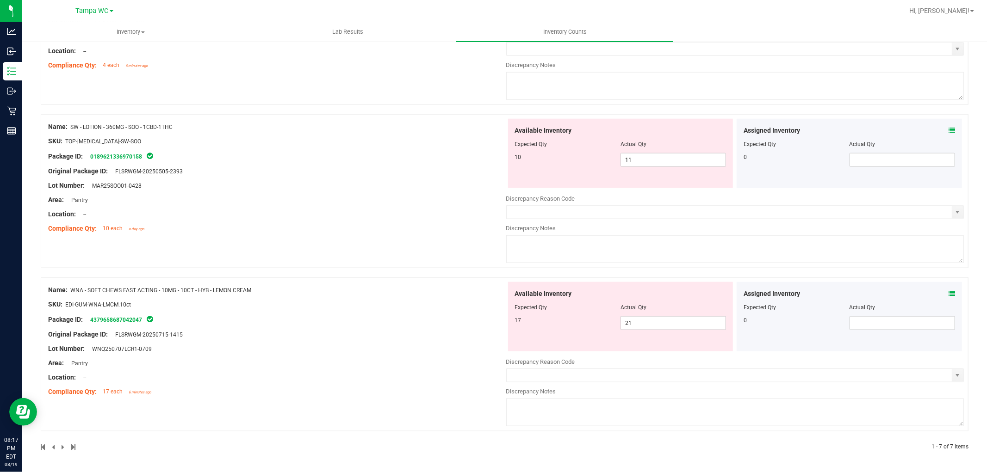
click at [636, 315] on div at bounding box center [620, 314] width 211 height 5
click at [630, 328] on span "21 21" at bounding box center [672, 323] width 105 height 14
click at [630, 328] on input "21" at bounding box center [673, 323] width 105 height 13
click at [654, 162] on span "11 11" at bounding box center [672, 160] width 105 height 14
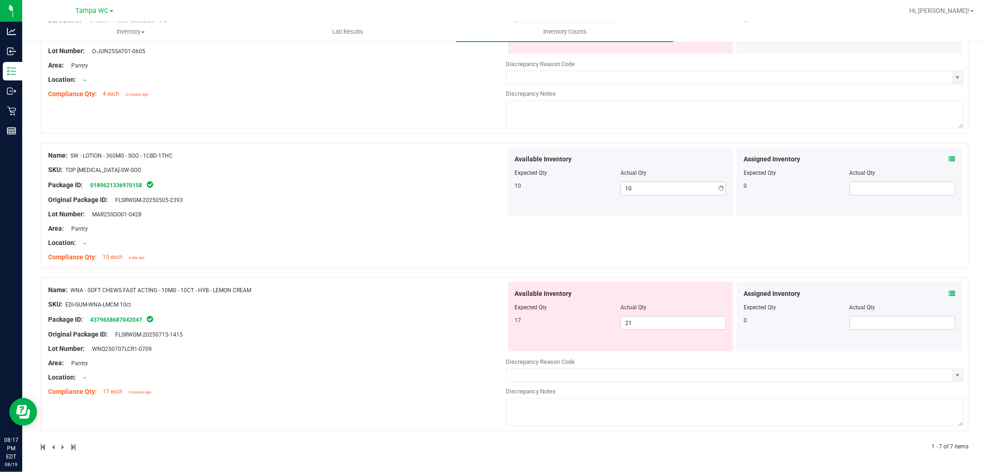
scroll to position [827, 0]
click at [383, 182] on div "Name: SW - LOTION - 360MG - SOO - 1CBD-1THC SKU: TOP-[MEDICAL_DATA]-SW-SOO Pack…" at bounding box center [277, 207] width 458 height 118
click at [650, 325] on span "21 21" at bounding box center [672, 323] width 105 height 14
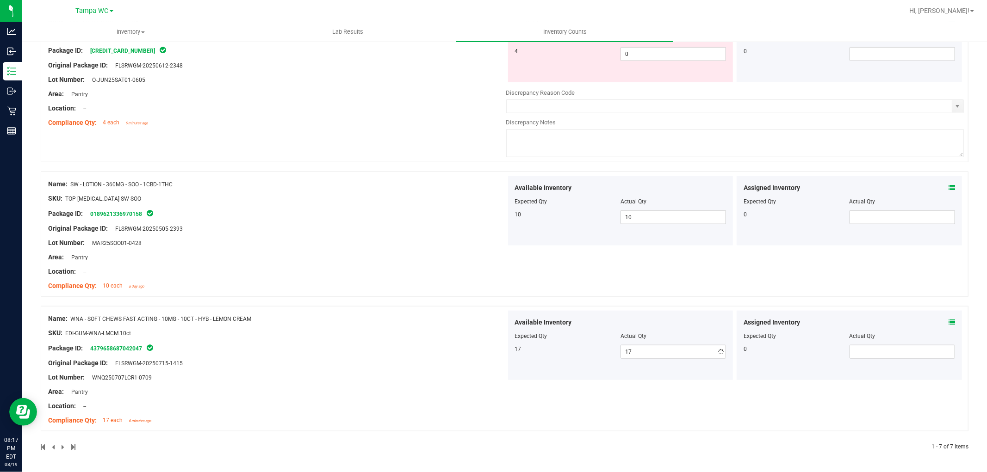
click at [509, 243] on div "Name: SW - LOTION - 360MG - SOO - 1CBD-1THC SKU: TOP-[MEDICAL_DATA]-SW-SOO Pack…" at bounding box center [505, 234] width 928 height 125
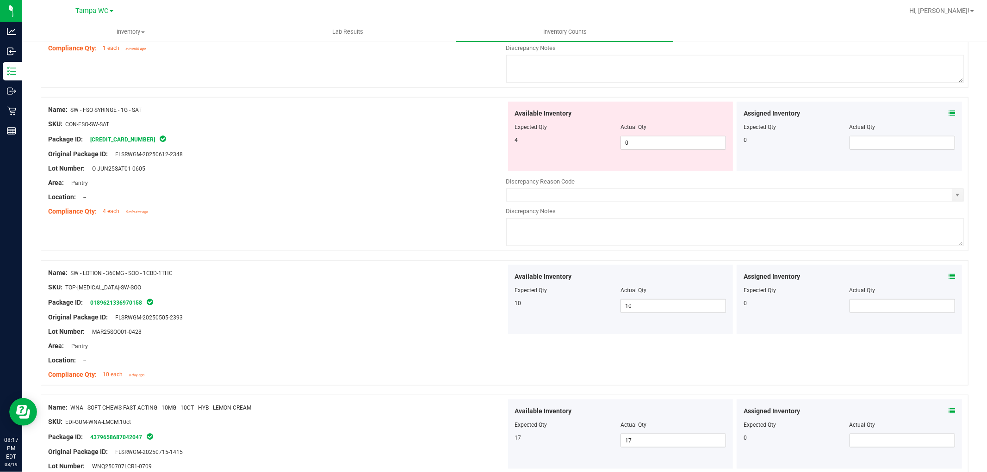
scroll to position [592, 0]
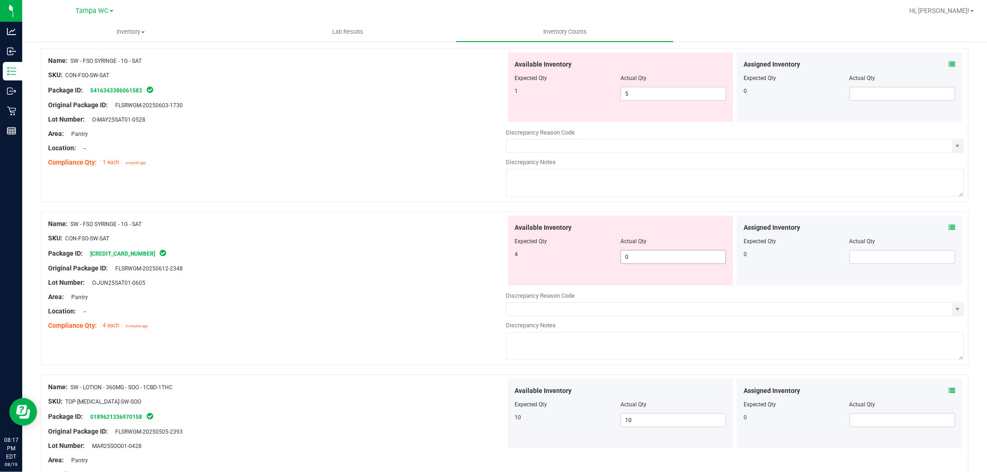
click at [633, 260] on span "0 0" at bounding box center [672, 257] width 105 height 14
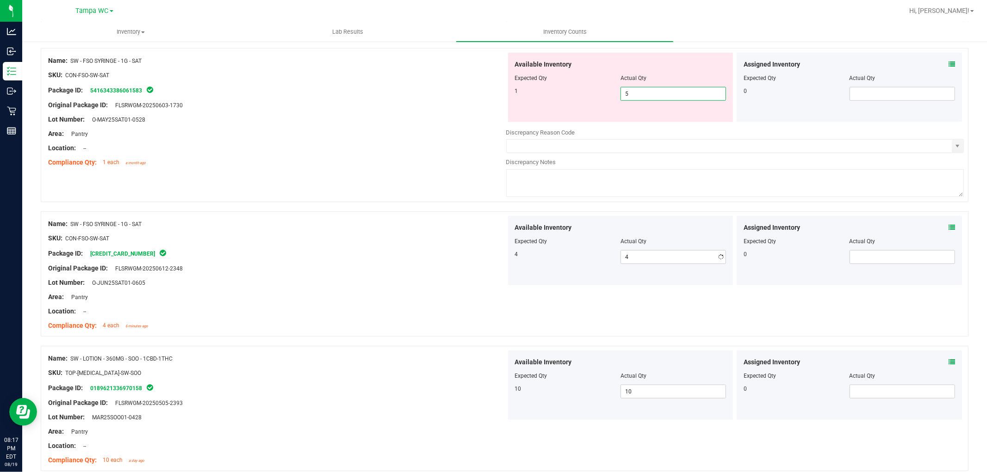
click at [638, 98] on span "5 5" at bounding box center [672, 94] width 105 height 14
click at [432, 146] on div "Location: --" at bounding box center [277, 148] width 458 height 10
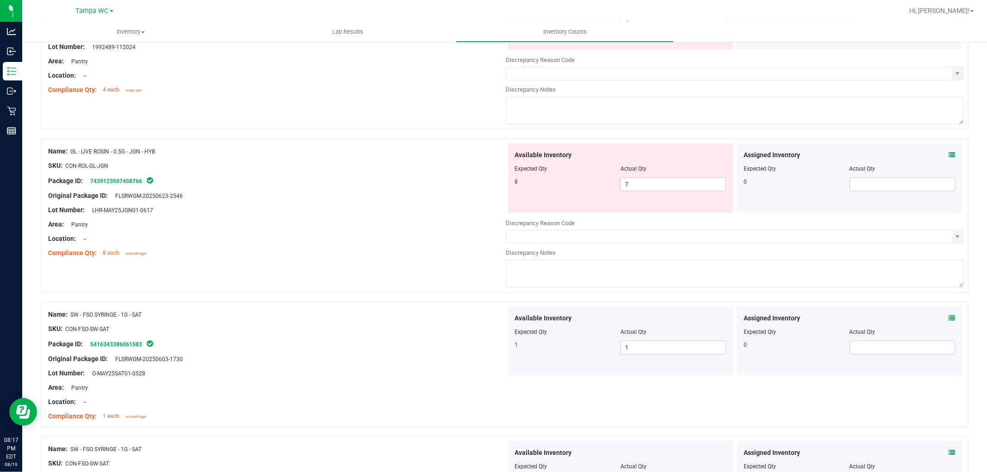
scroll to position [335, 0]
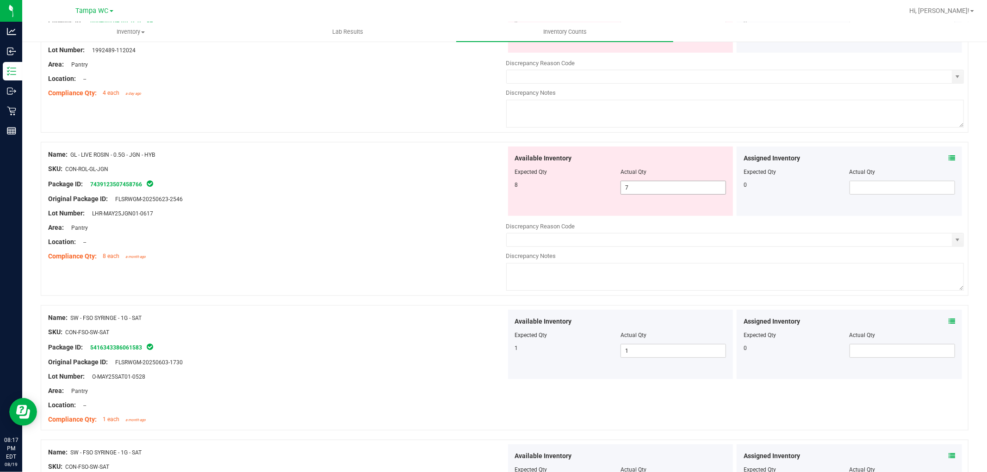
click at [654, 195] on span "7 7" at bounding box center [672, 188] width 105 height 14
click at [644, 183] on span "7 7" at bounding box center [672, 188] width 105 height 14
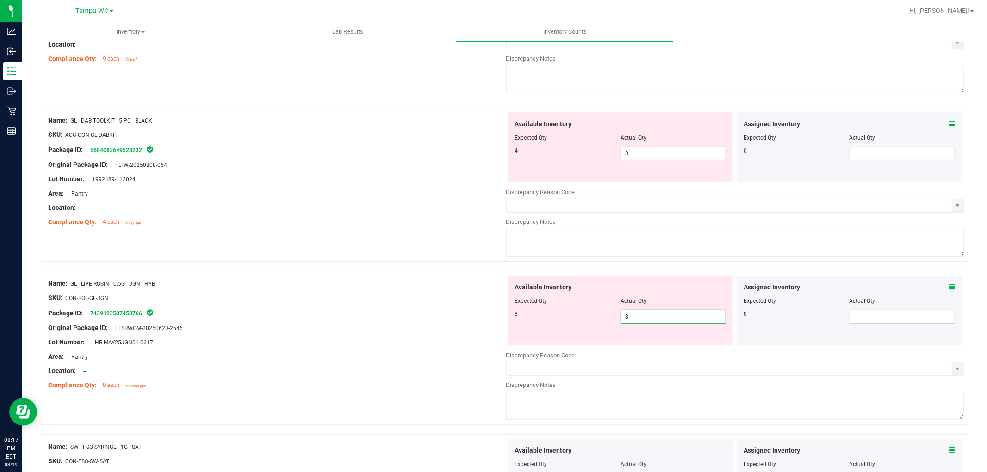
scroll to position [181, 0]
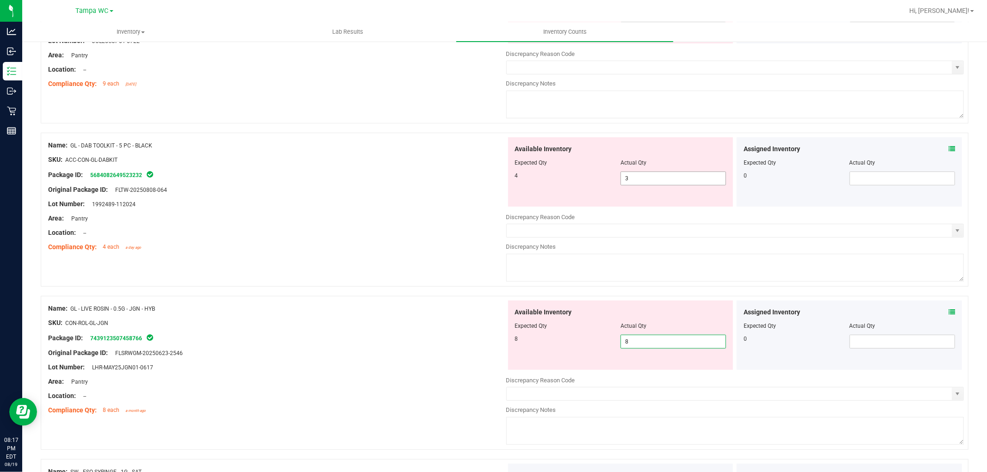
click at [642, 179] on span "3 3" at bounding box center [672, 179] width 105 height 14
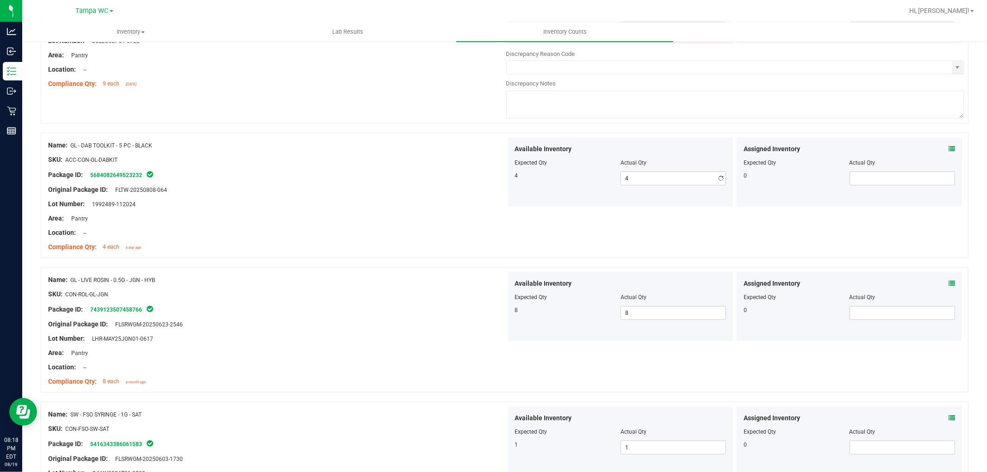
click at [374, 126] on div at bounding box center [505, 128] width 928 height 9
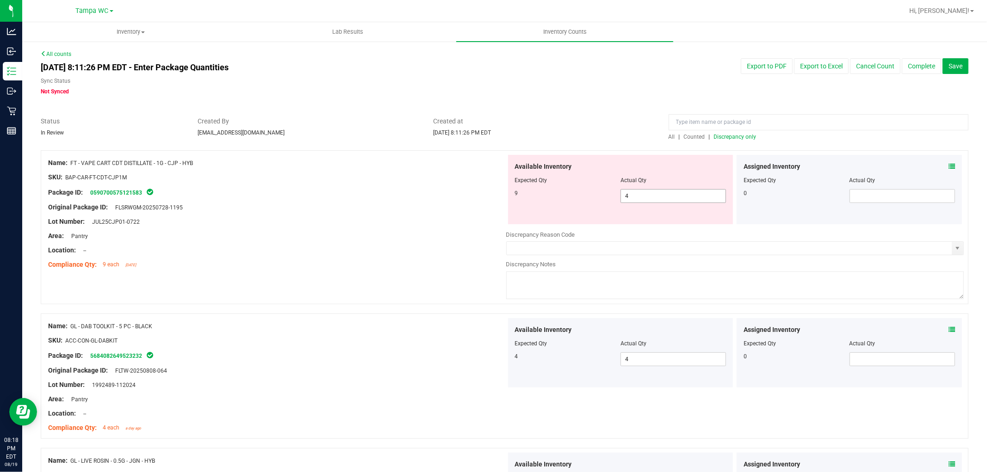
click at [645, 191] on span "4 4" at bounding box center [672, 196] width 105 height 14
click at [451, 181] on div "SKU: BAP-CAR-FT-CDT-CJP1M" at bounding box center [277, 178] width 458 height 10
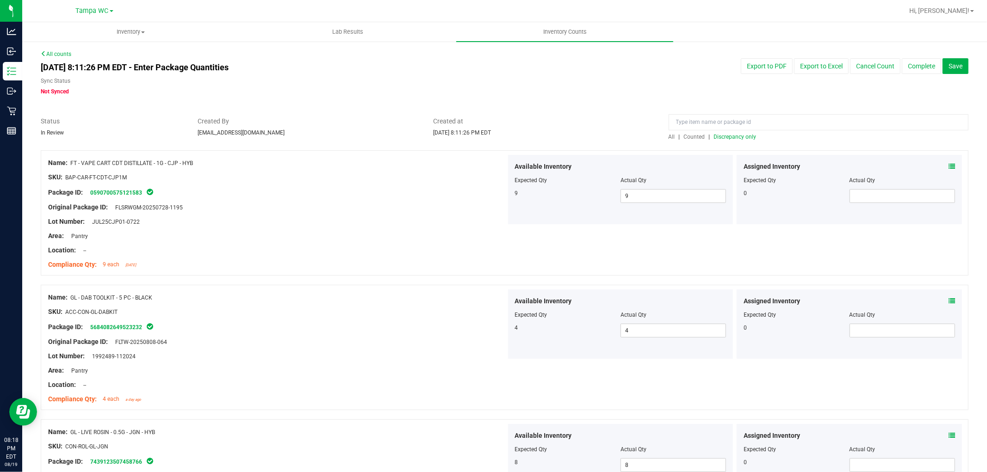
click at [681, 135] on link "Counted" at bounding box center [694, 137] width 27 height 6
click at [687, 116] on input at bounding box center [818, 122] width 300 height 16
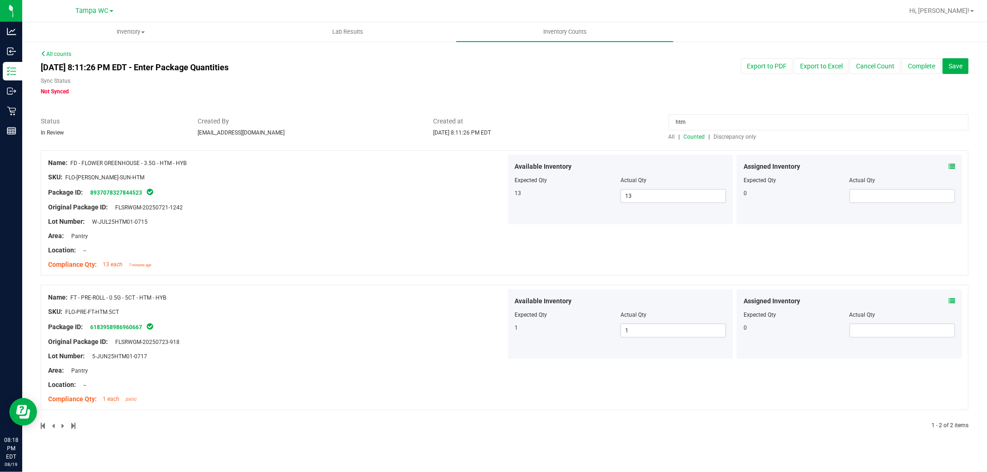
click at [950, 164] on icon at bounding box center [951, 166] width 6 height 6
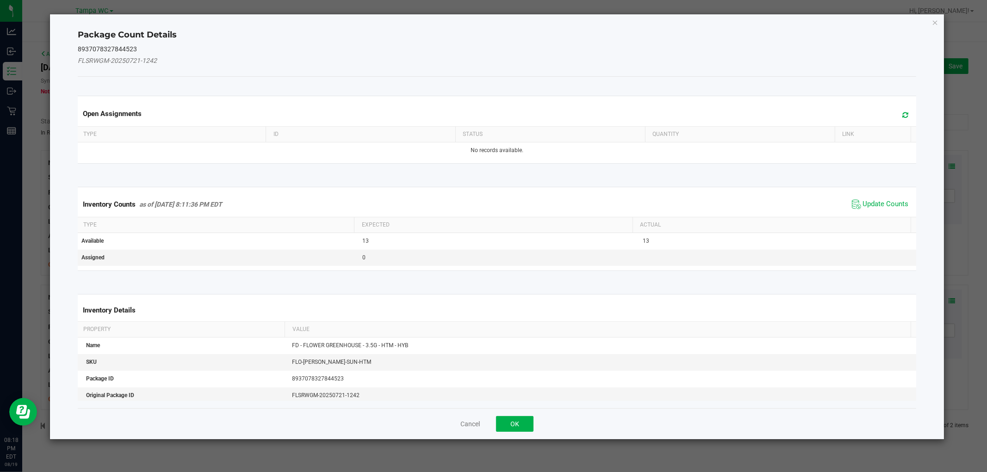
click at [857, 198] on span "Update Counts" at bounding box center [880, 205] width 62 height 14
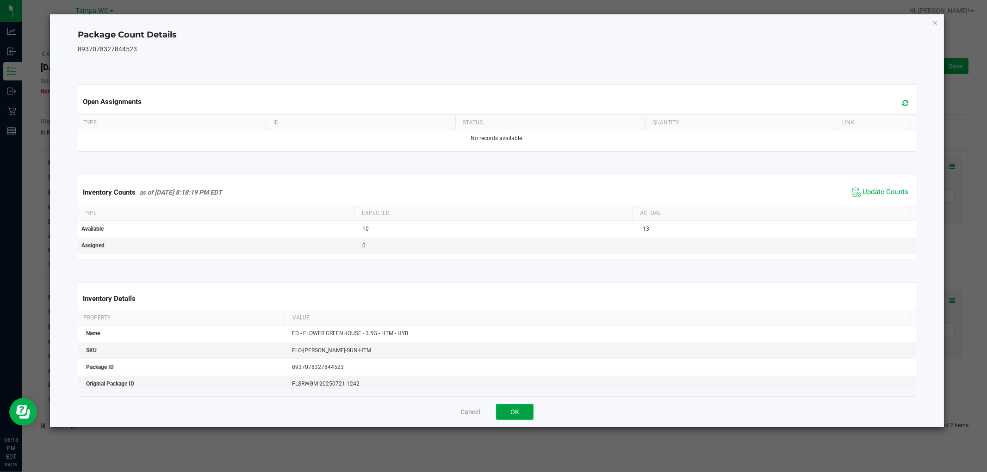
click at [517, 411] on button "OK" at bounding box center [514, 412] width 37 height 16
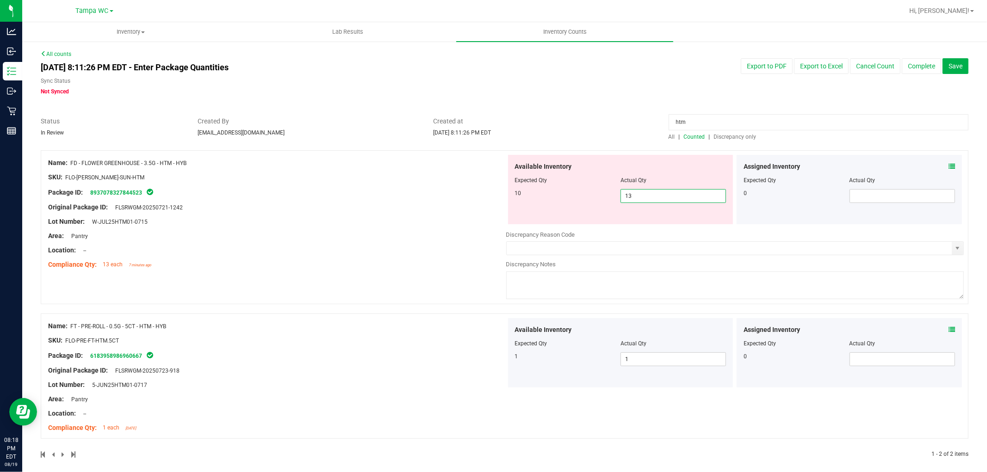
click at [647, 199] on span "13 13" at bounding box center [672, 196] width 105 height 14
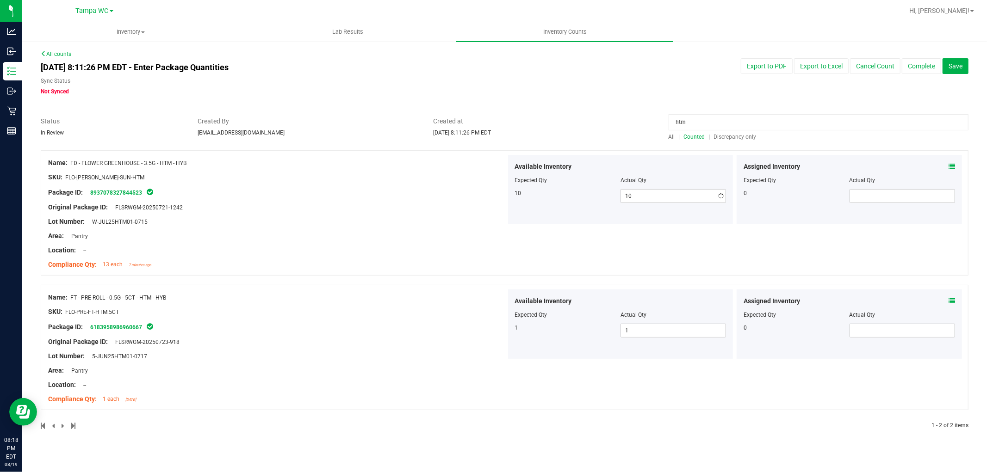
drag, startPoint x: 626, startPoint y: 112, endPoint x: 647, endPoint y: 130, distance: 27.9
click at [626, 113] on div at bounding box center [505, 111] width 928 height 9
click at [960, 66] on span "Save" at bounding box center [955, 65] width 14 height 7
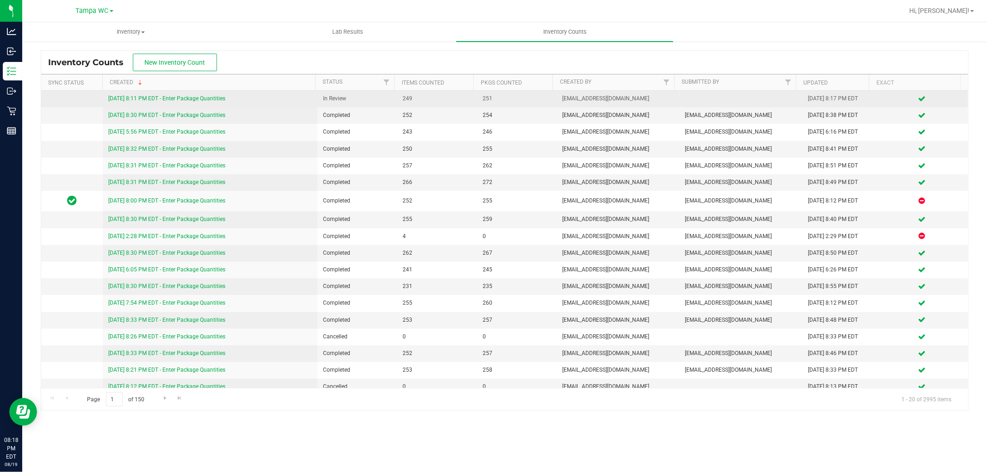
click at [167, 99] on link "[DATE] 8:11 PM EDT - Enter Package Quantities" at bounding box center [166, 98] width 117 height 6
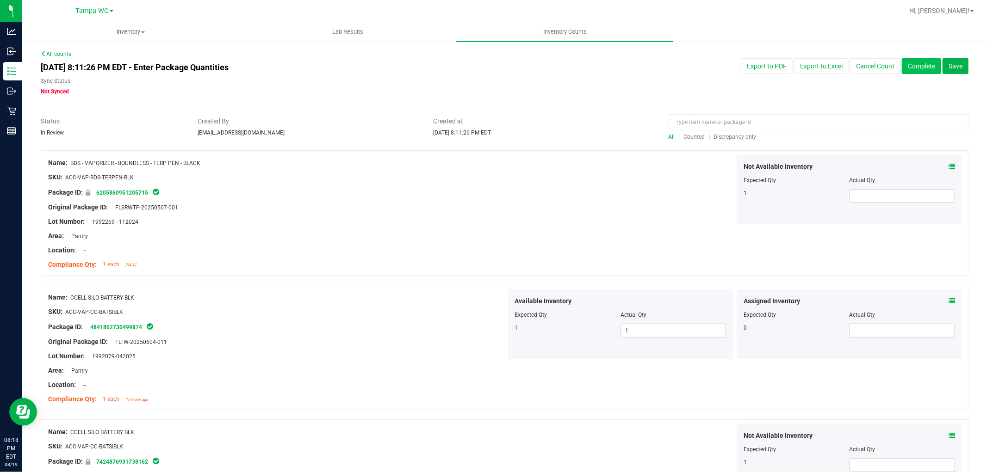
click at [905, 61] on button "Complete" at bounding box center [921, 66] width 39 height 16
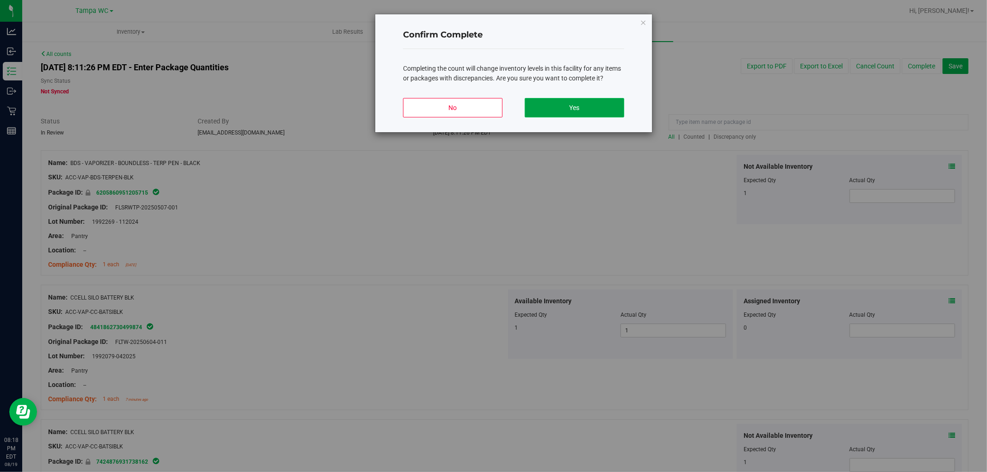
click at [580, 104] on button "Yes" at bounding box center [574, 107] width 99 height 19
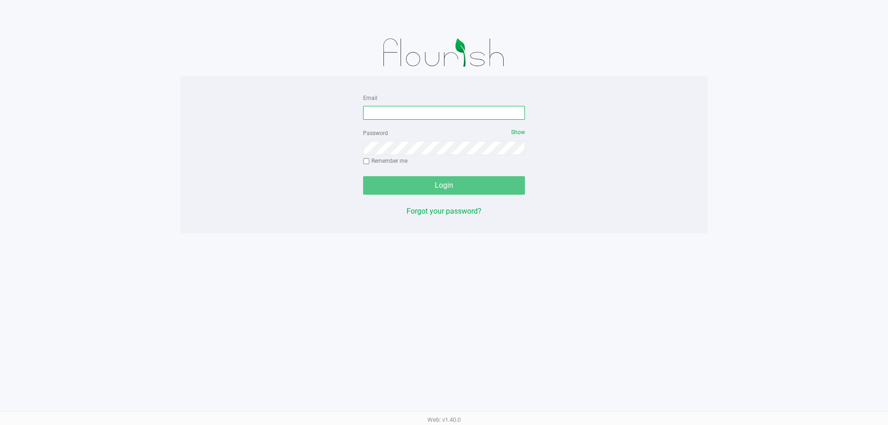
click at [399, 117] on input "Email" at bounding box center [444, 113] width 162 height 14
type input "[EMAIL_ADDRESS][DOMAIN_NAME]"
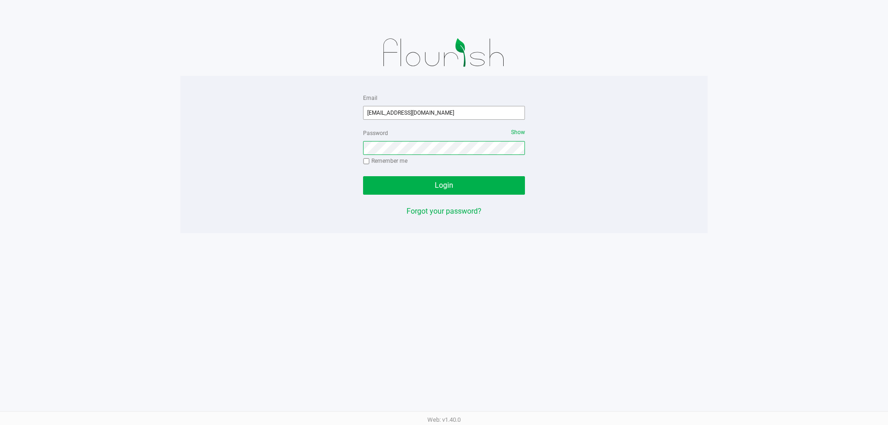
click at [363, 176] on button "Login" at bounding box center [444, 185] width 162 height 19
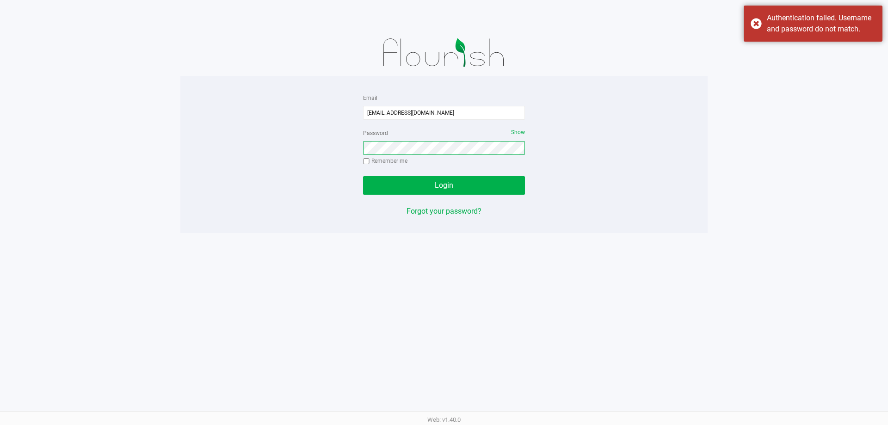
click at [363, 176] on button "Login" at bounding box center [444, 185] width 162 height 19
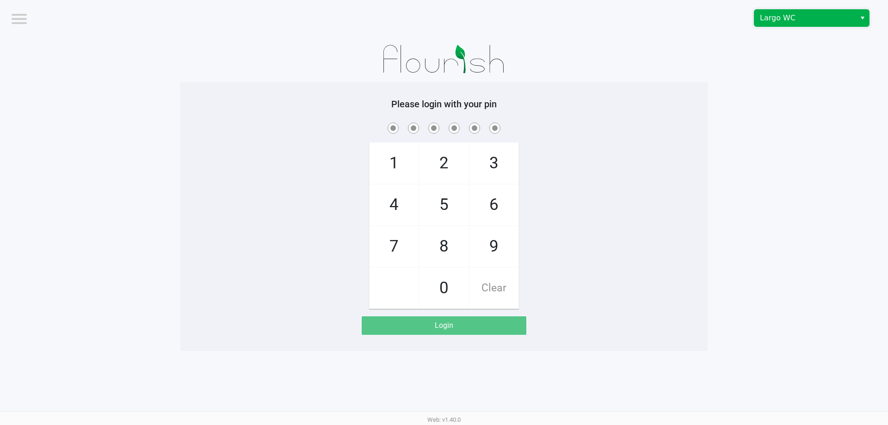
drag, startPoint x: 837, startPoint y: 9, endPoint x: 833, endPoint y: 23, distance: 14.6
click at [837, 10] on span "Largo WC" at bounding box center [805, 18] width 101 height 17
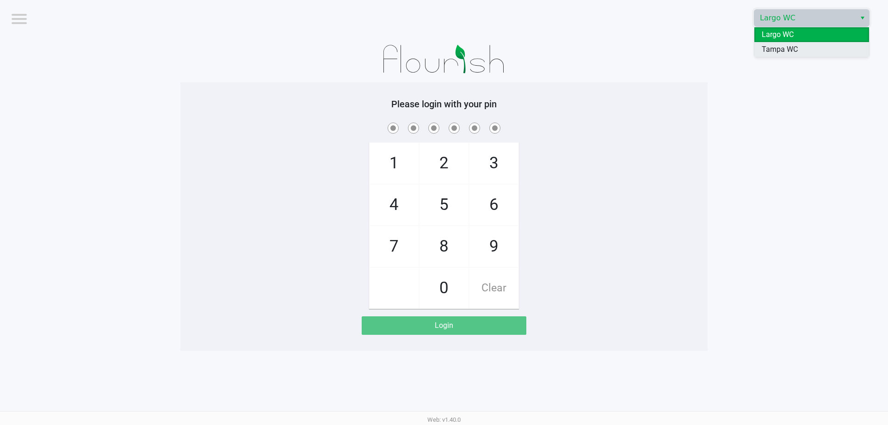
click at [811, 45] on li "Tampa WC" at bounding box center [812, 49] width 115 height 15
click at [574, 213] on div "1 4 7 2 5 8 0 3 6 9 Clear" at bounding box center [443, 215] width 527 height 188
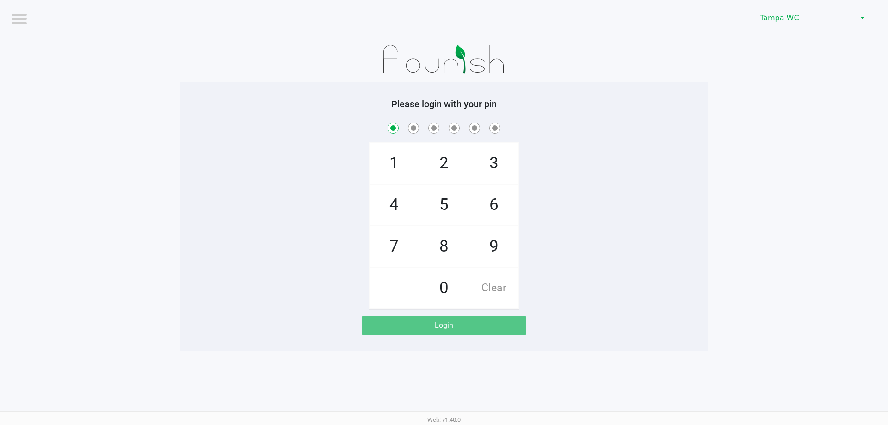
checkbox input "true"
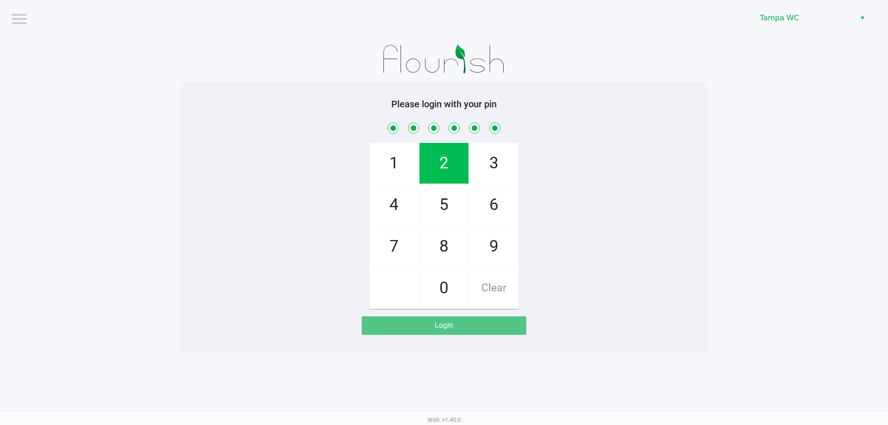
checkbox input "true"
